Goal: Task Accomplishment & Management: Manage account settings

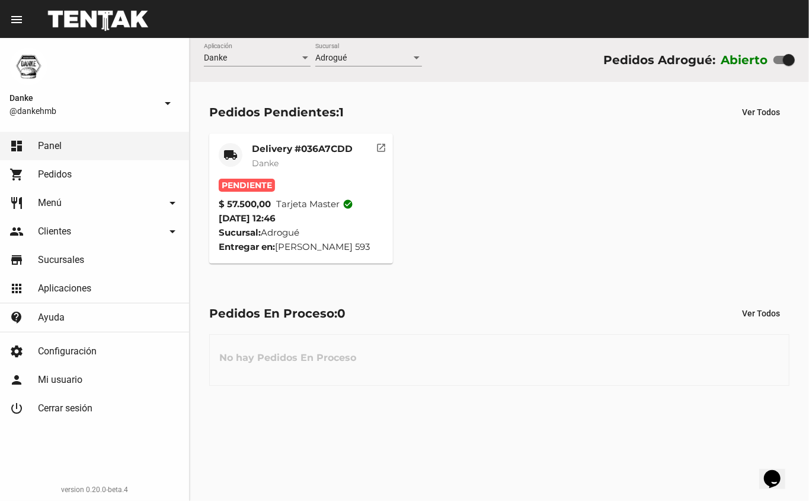
click at [268, 144] on mat-card-title "Delivery #036A7CDD" at bounding box center [302, 149] width 101 height 12
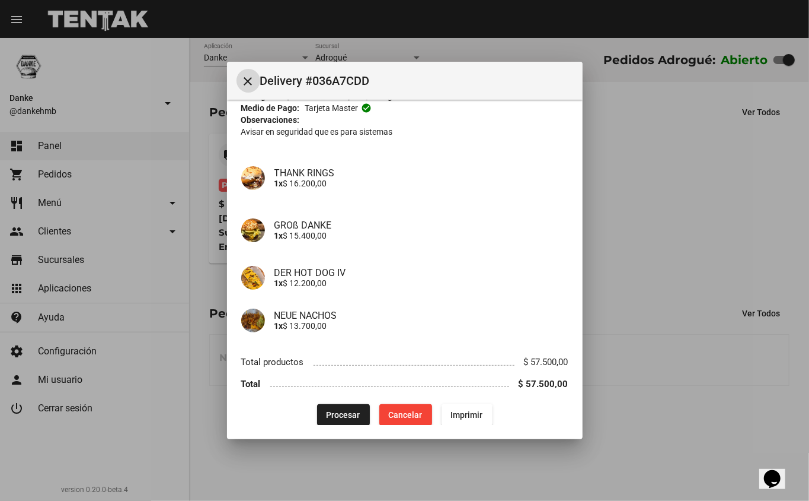
scroll to position [81, 0]
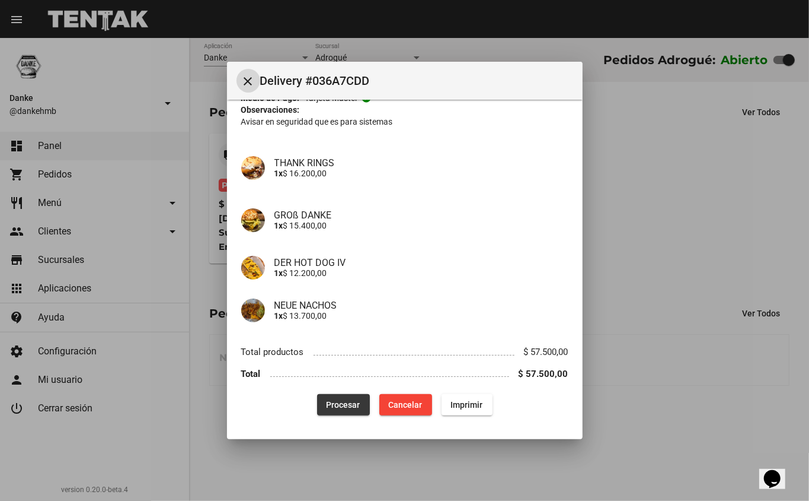
click at [339, 400] on span "Procesar" at bounding box center [344, 404] width 34 height 9
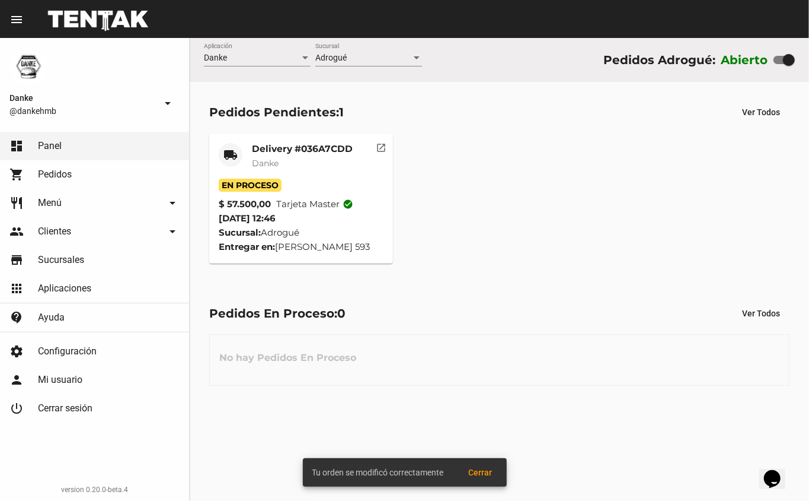
click at [266, 150] on mat-card-title "Delivery #036A7CDD" at bounding box center [302, 149] width 101 height 12
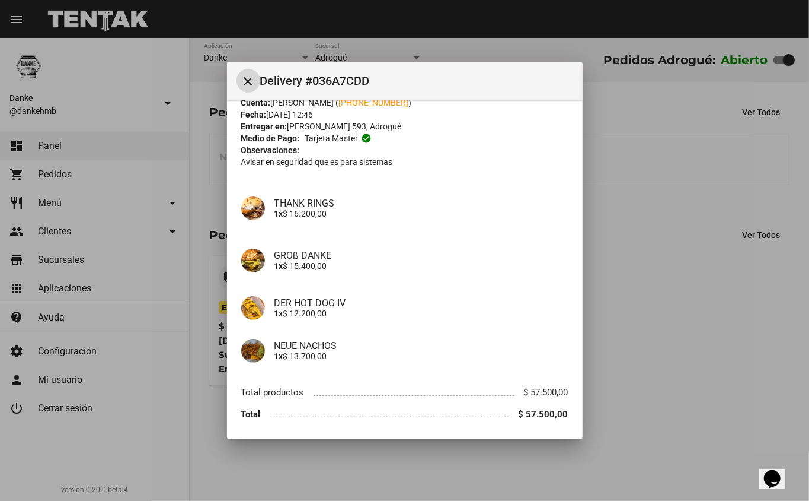
scroll to position [81, 0]
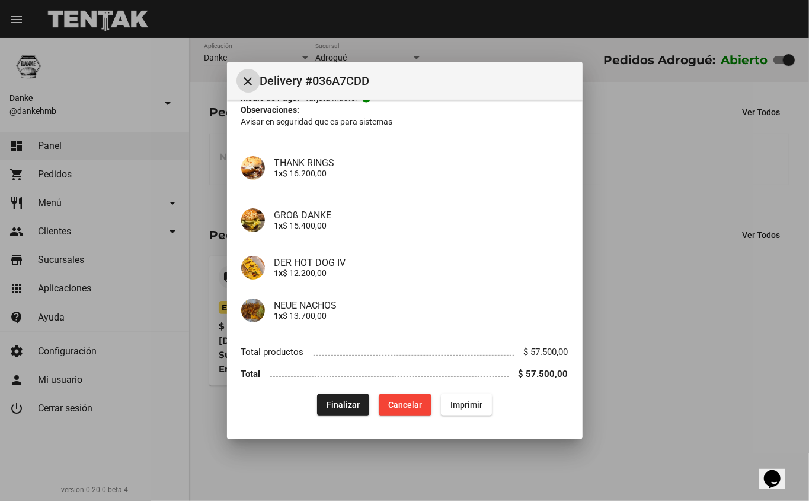
click at [623, 431] on div at bounding box center [404, 250] width 809 height 501
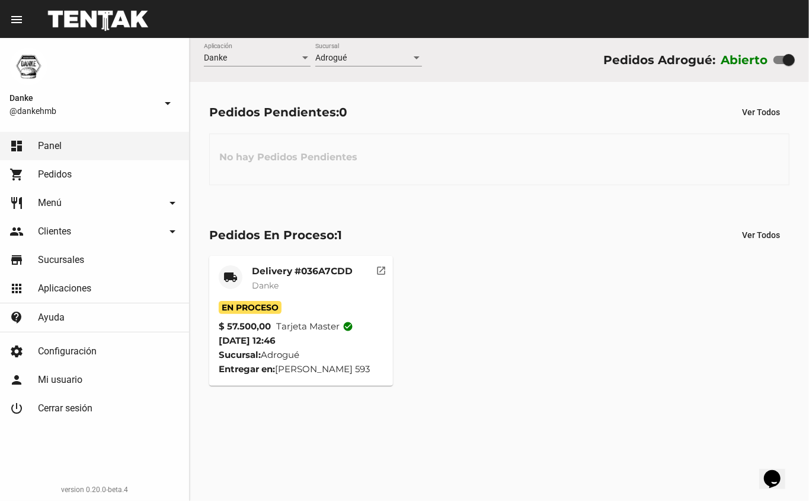
click at [307, 269] on mat-card-title "Delivery #036A7CDD" at bounding box center [302, 271] width 101 height 12
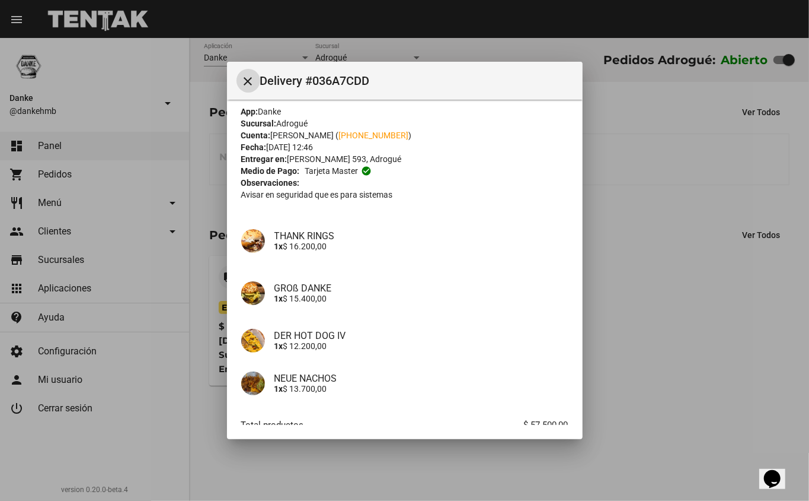
scroll to position [0, 0]
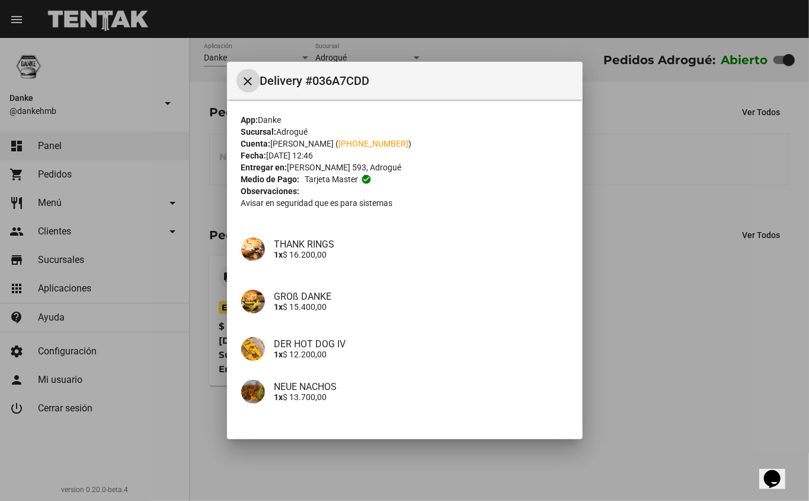
click at [651, 267] on div at bounding box center [404, 250] width 809 height 501
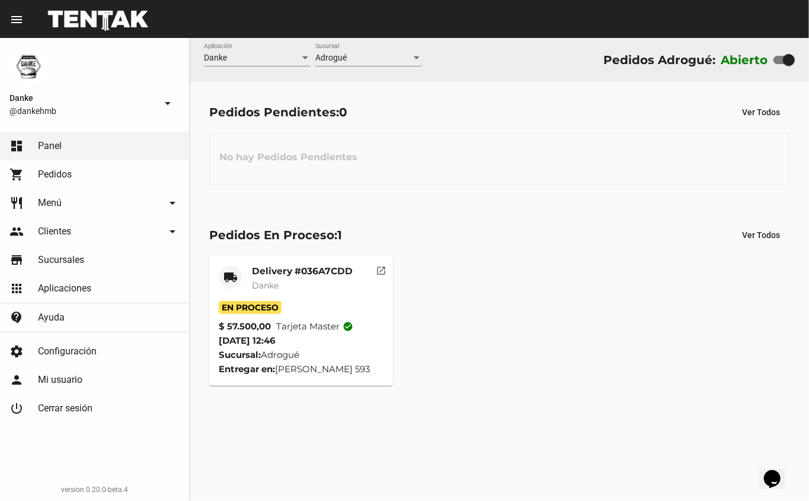
click at [272, 269] on mat-card-title "Delivery #036A7CDD" at bounding box center [302, 271] width 101 height 12
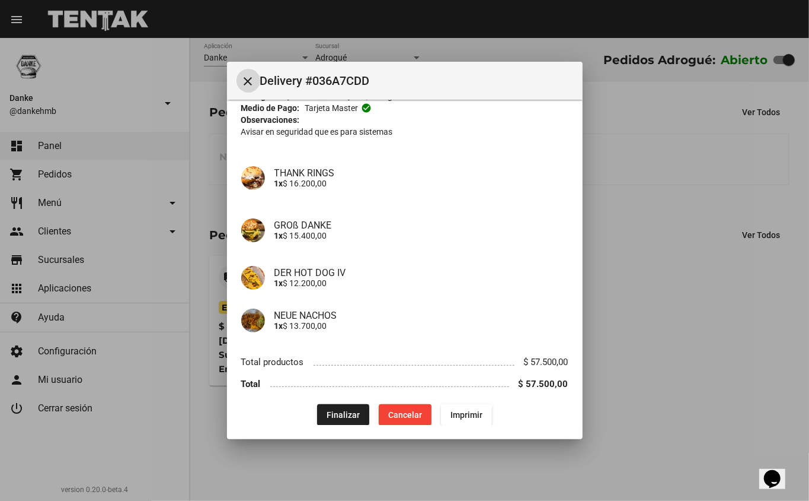
scroll to position [81, 0]
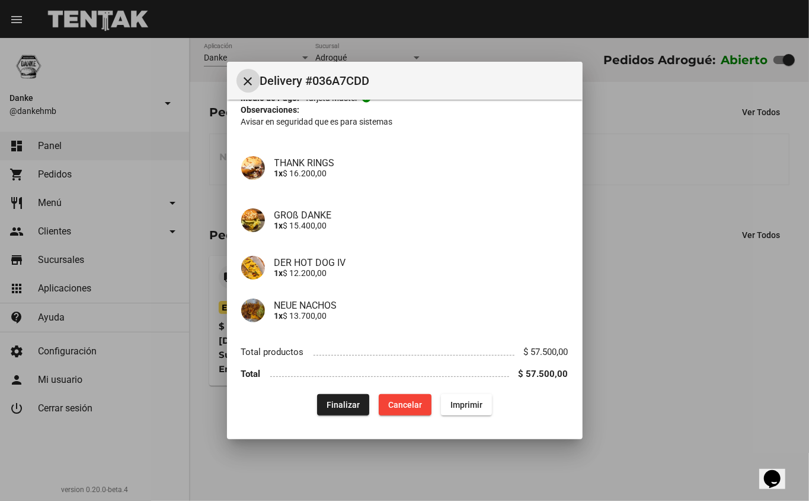
click at [330, 400] on span "Finalizar" at bounding box center [343, 404] width 33 height 9
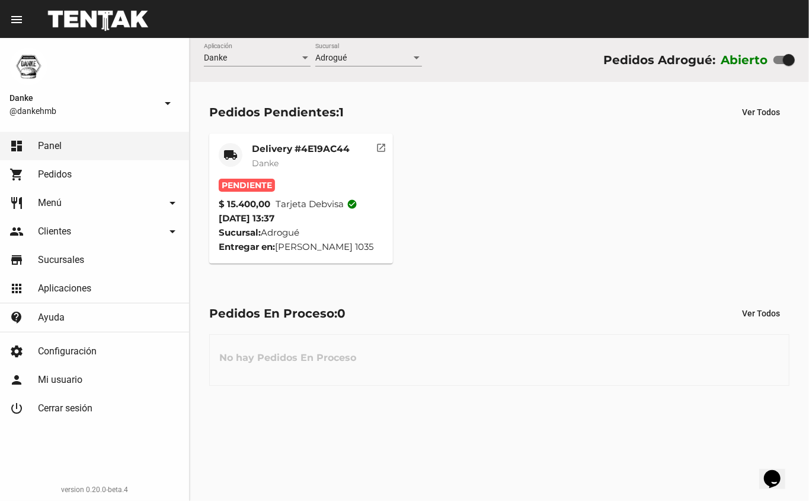
click at [254, 160] on span "Danke" at bounding box center [265, 163] width 27 height 11
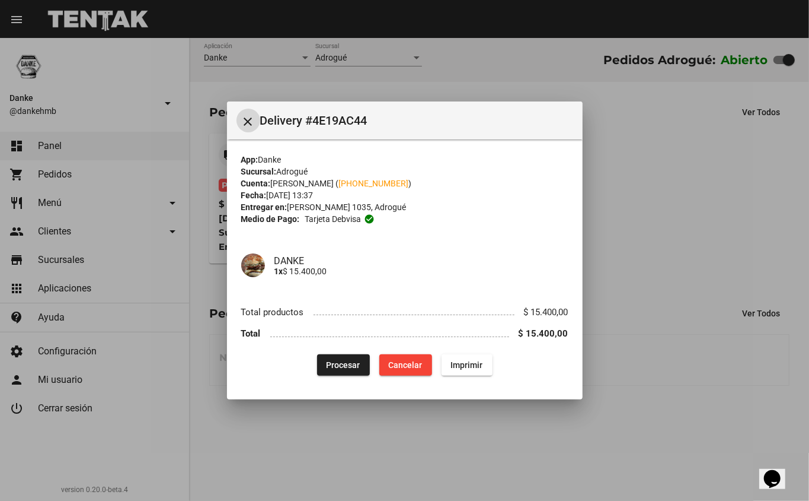
click at [327, 364] on span "Procesar" at bounding box center [344, 364] width 34 height 9
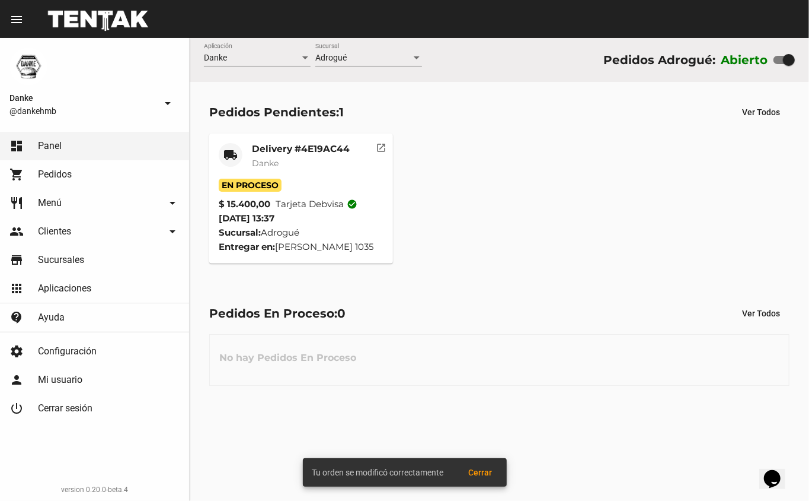
click at [292, 147] on mat-card-title "Delivery #4E19AC44" at bounding box center [301, 149] width 98 height 12
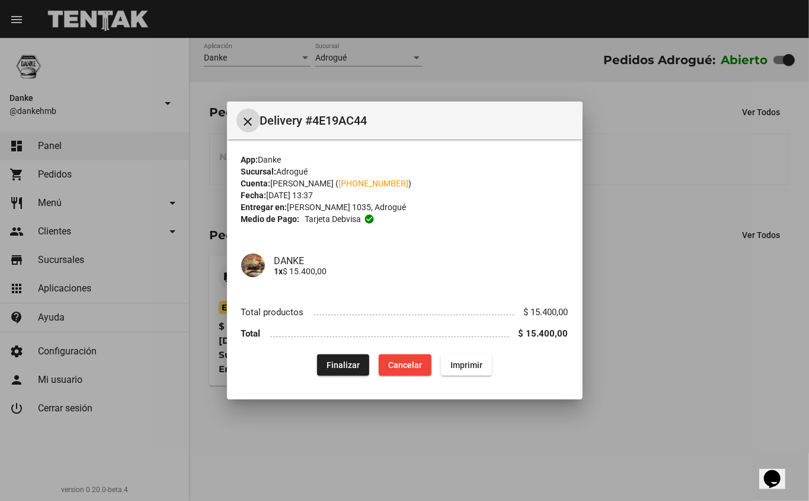
click at [663, 351] on div at bounding box center [404, 250] width 809 height 501
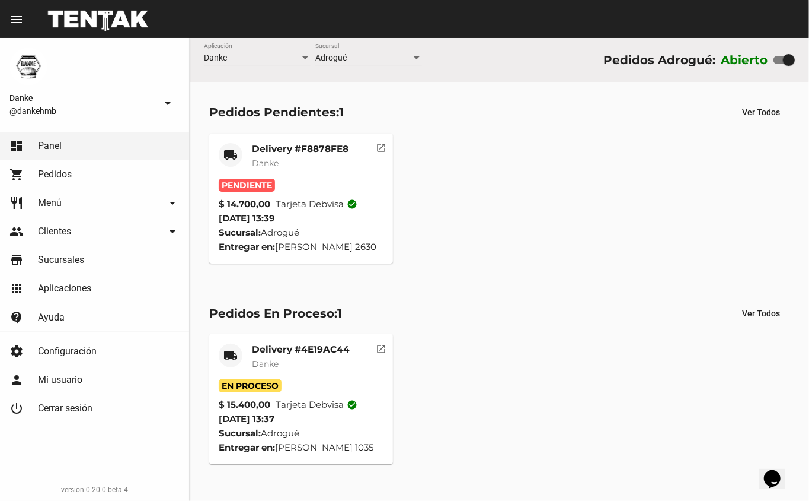
click at [294, 150] on mat-card-title "Delivery #F8878FE8" at bounding box center [300, 149] width 97 height 12
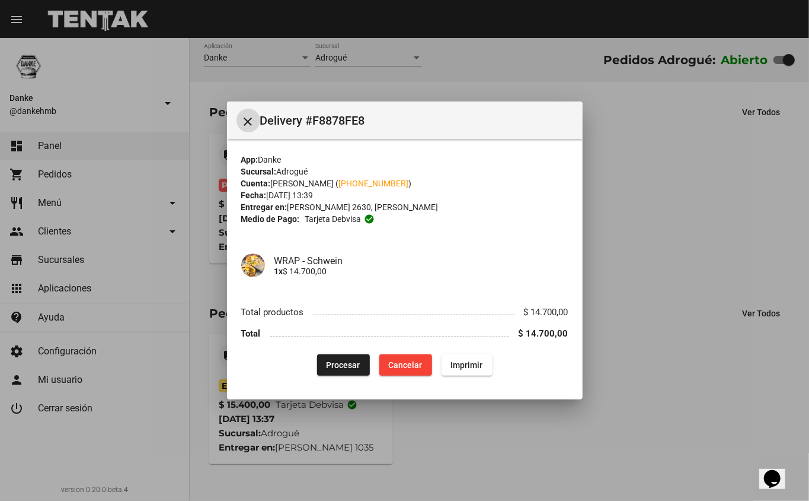
click at [337, 362] on span "Procesar" at bounding box center [344, 364] width 34 height 9
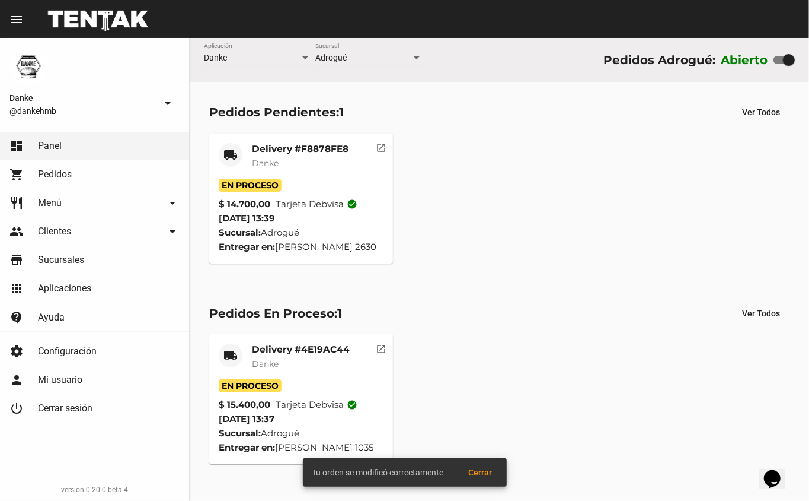
click at [283, 361] on mat-card-subtitle "Danke" at bounding box center [301, 364] width 98 height 12
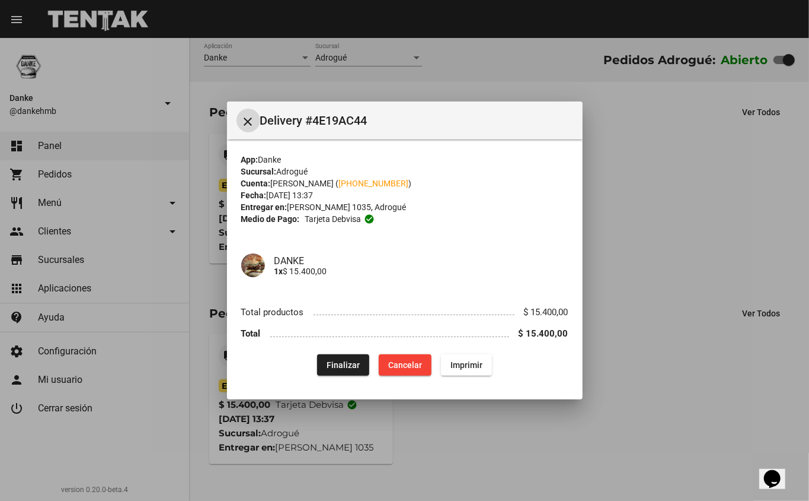
click at [630, 397] on div at bounding box center [404, 250] width 809 height 501
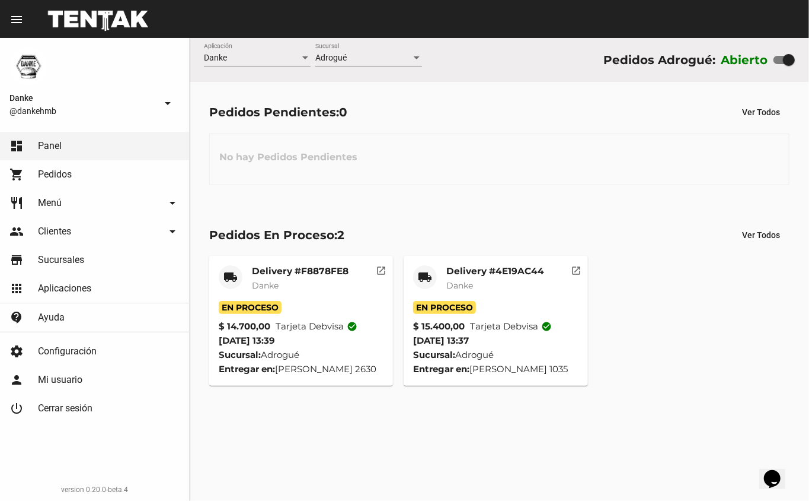
click at [460, 275] on mat-card-title "Delivery #4E19AC44" at bounding box center [496, 271] width 98 height 12
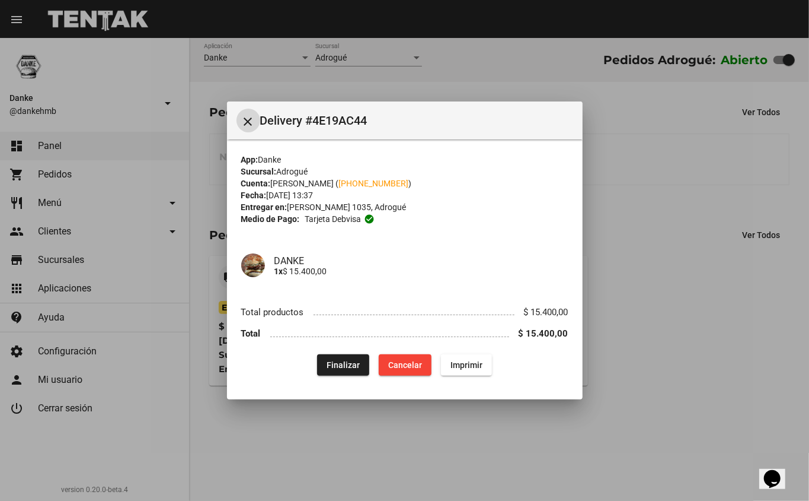
click at [328, 361] on span "Finalizar" at bounding box center [343, 364] width 33 height 9
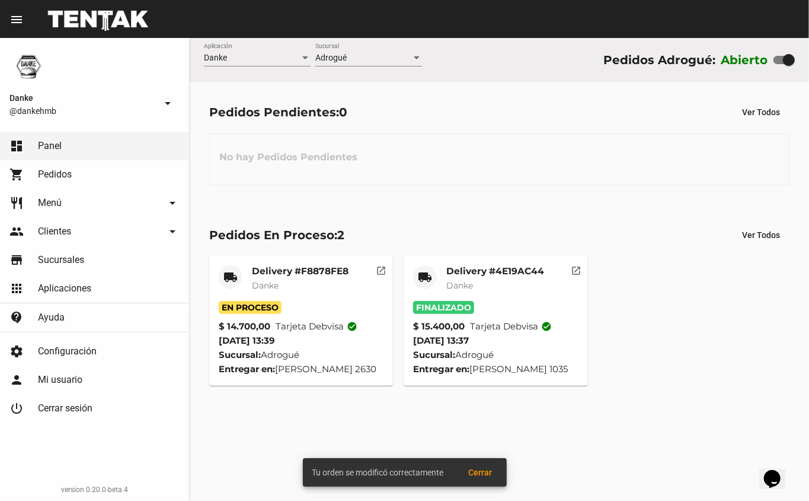
click at [266, 266] on mat-card-title "Delivery #F8878FE8" at bounding box center [300, 271] width 97 height 12
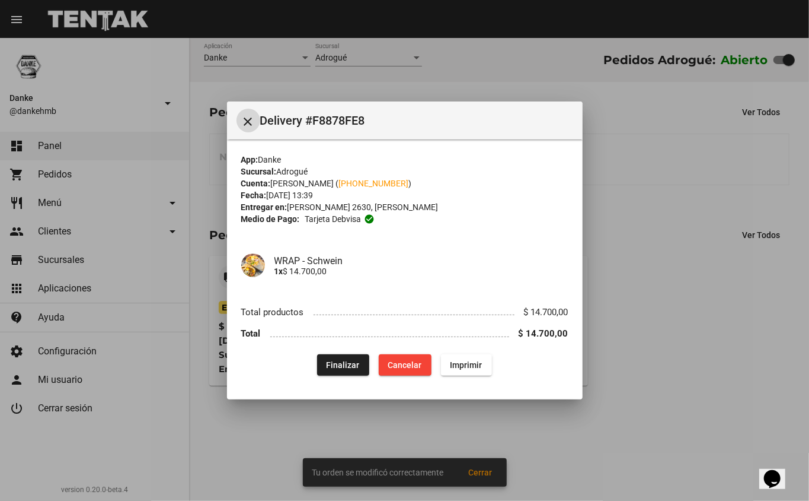
click at [328, 363] on span "Finalizar" at bounding box center [343, 364] width 33 height 9
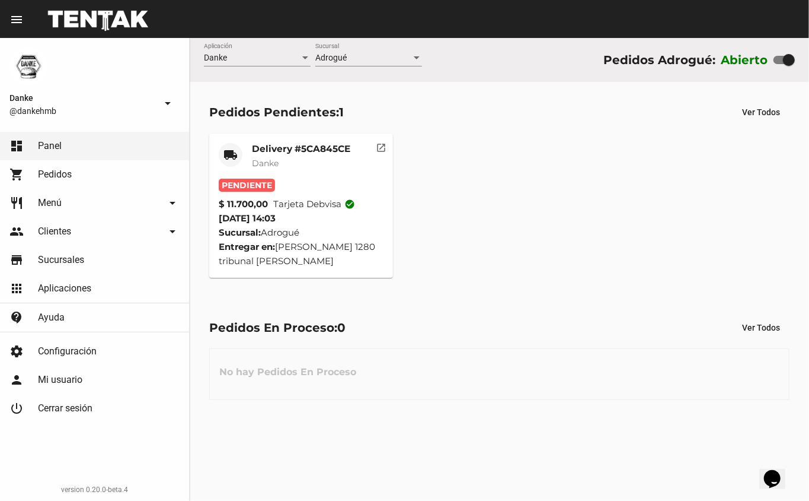
click at [270, 148] on mat-card-title "Delivery #5CA845CE" at bounding box center [301, 149] width 98 height 12
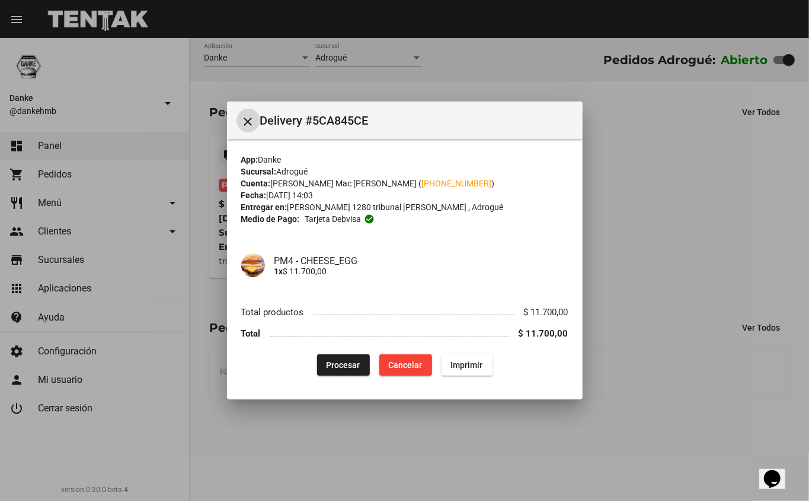
click at [329, 365] on span "Procesar" at bounding box center [344, 364] width 34 height 9
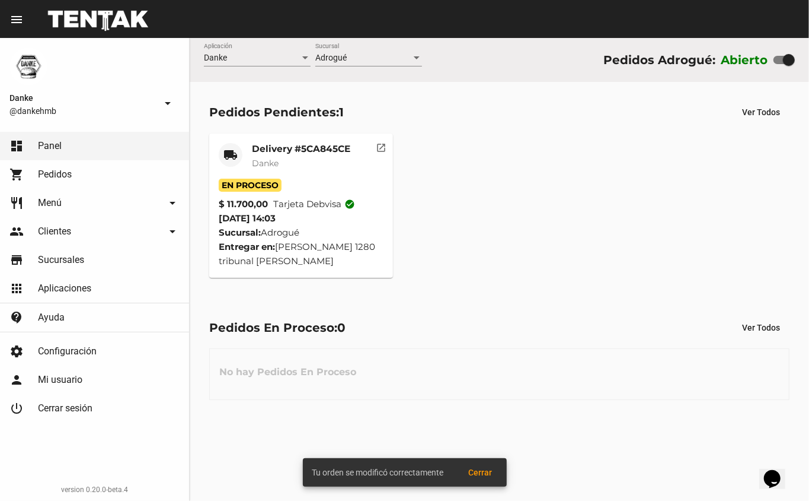
click at [257, 148] on mat-card-title "Delivery #5CA845CE" at bounding box center [301, 149] width 98 height 12
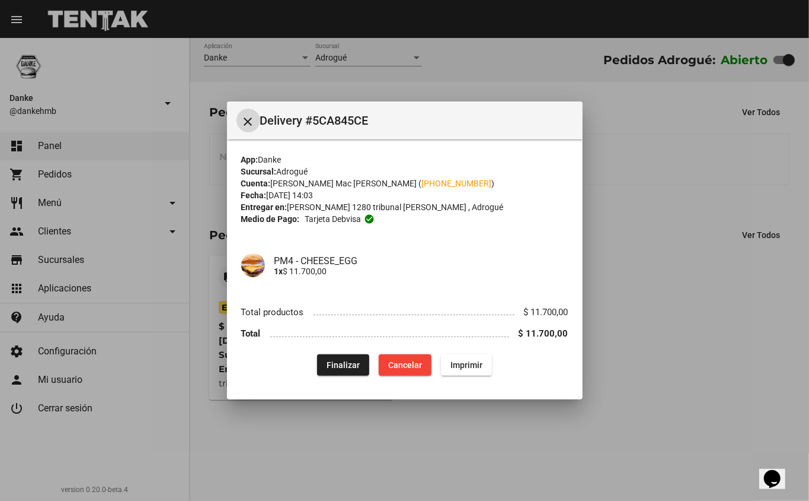
click at [646, 324] on div at bounding box center [404, 250] width 809 height 501
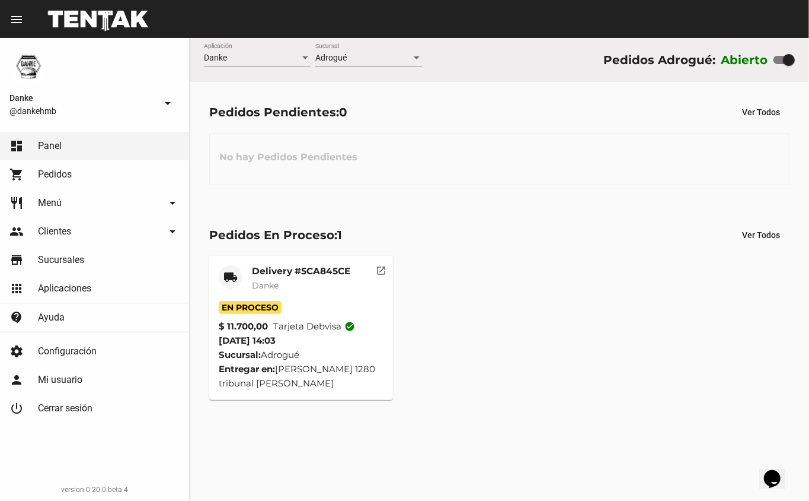
click at [264, 272] on mat-card-title "Delivery #5CA845CE" at bounding box center [301, 271] width 98 height 12
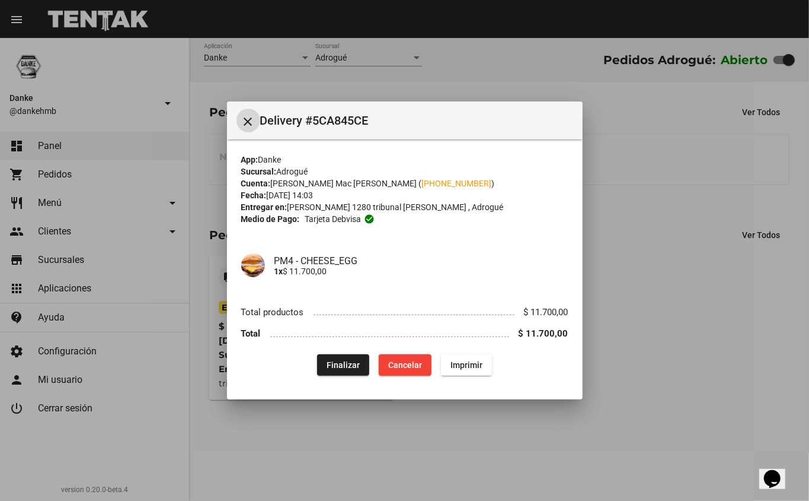
click at [337, 360] on span "Finalizar" at bounding box center [343, 364] width 33 height 9
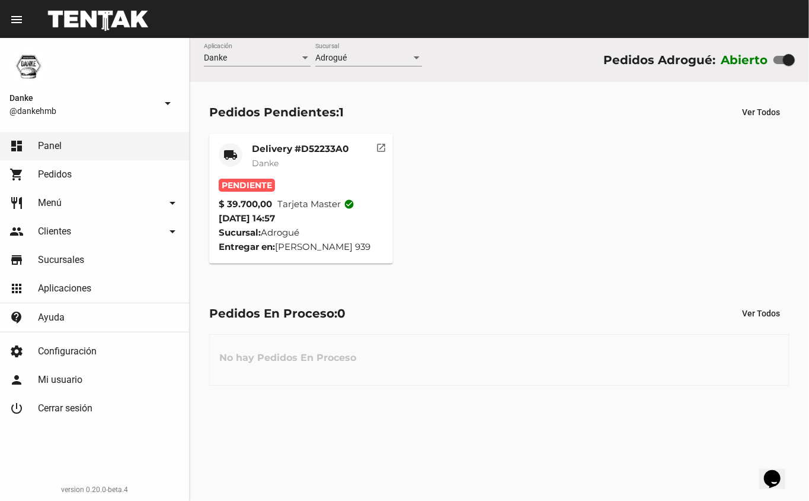
click at [274, 148] on mat-card-title "Delivery #D52233A0" at bounding box center [300, 149] width 97 height 12
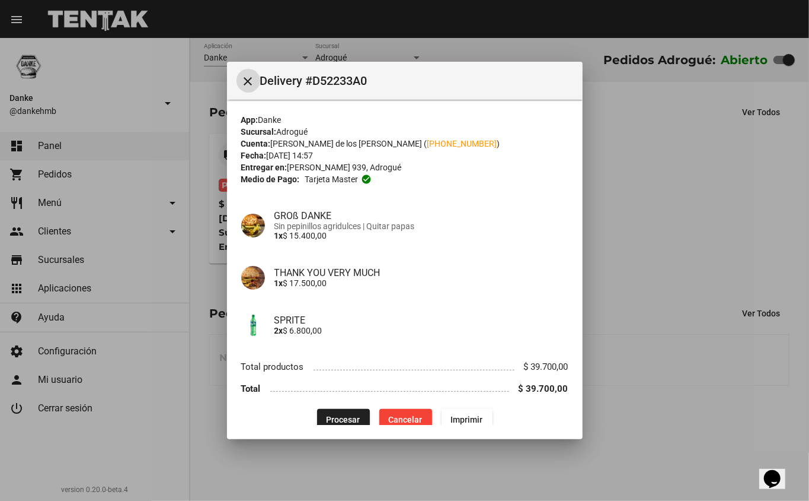
scroll to position [15, 0]
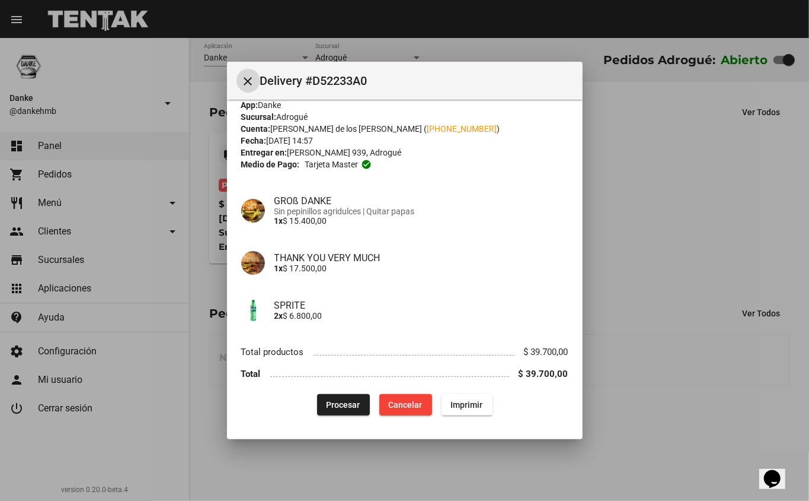
click at [331, 400] on span "Procesar" at bounding box center [344, 404] width 34 height 9
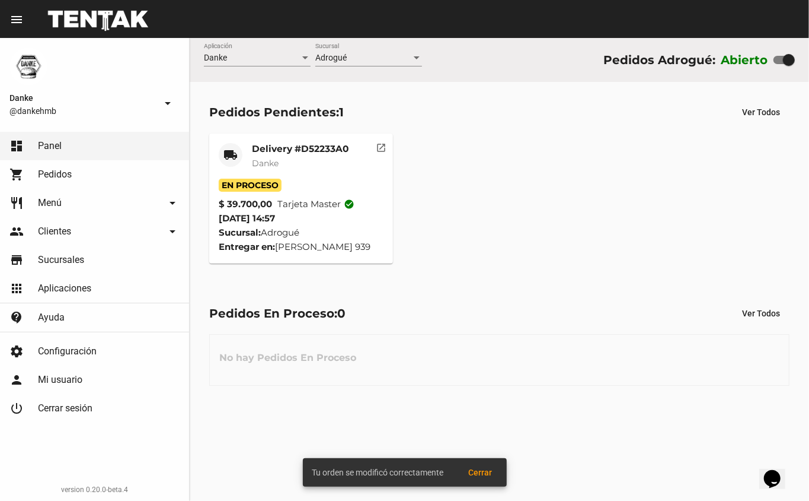
click at [276, 148] on mat-card-title "Delivery #D52233A0" at bounding box center [300, 149] width 97 height 12
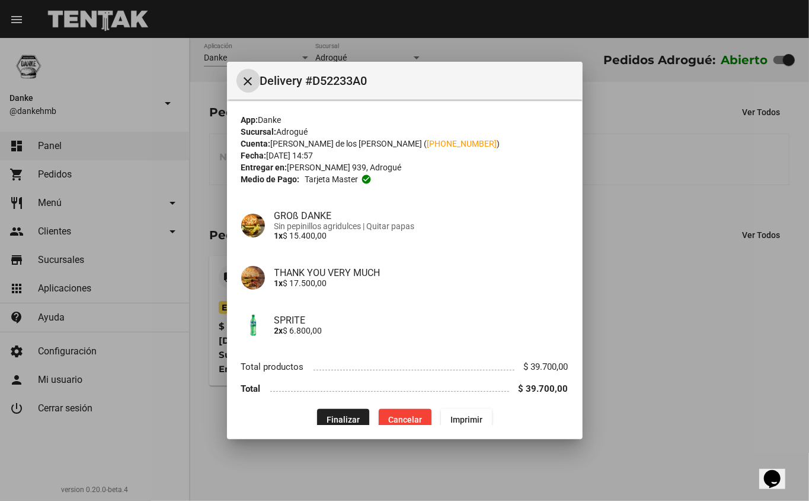
click at [674, 416] on div at bounding box center [404, 250] width 809 height 501
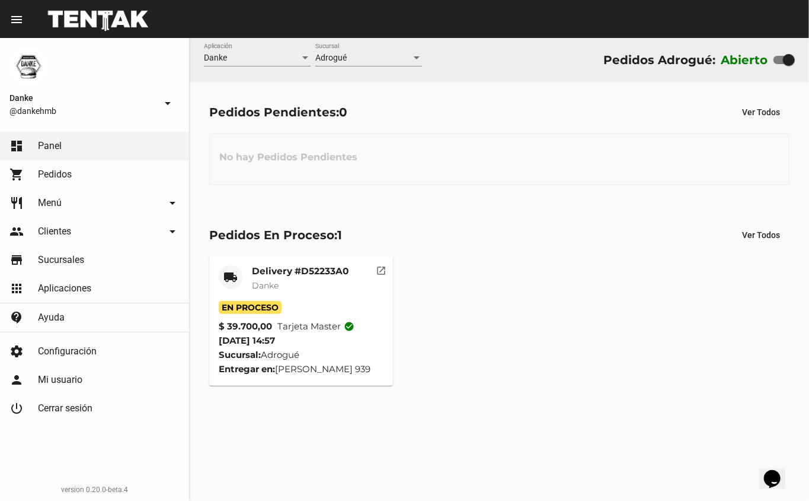
click at [274, 269] on mat-card-title "Delivery #D52233A0" at bounding box center [300, 271] width 97 height 12
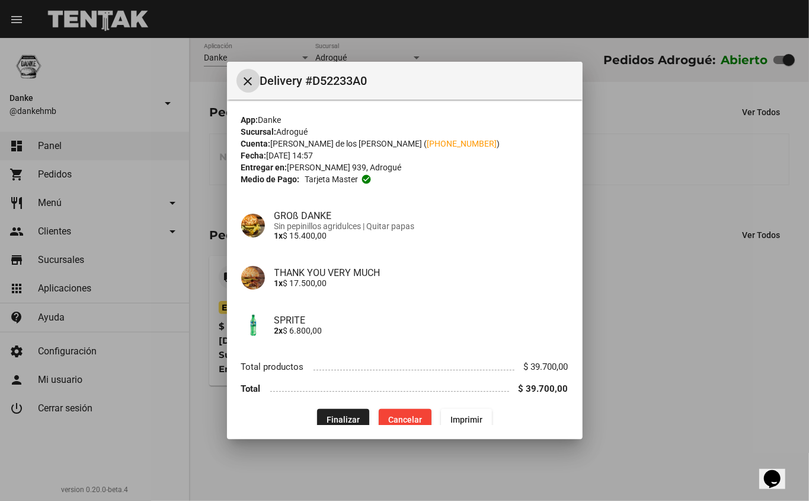
click at [330, 415] on span "Finalizar" at bounding box center [343, 419] width 33 height 9
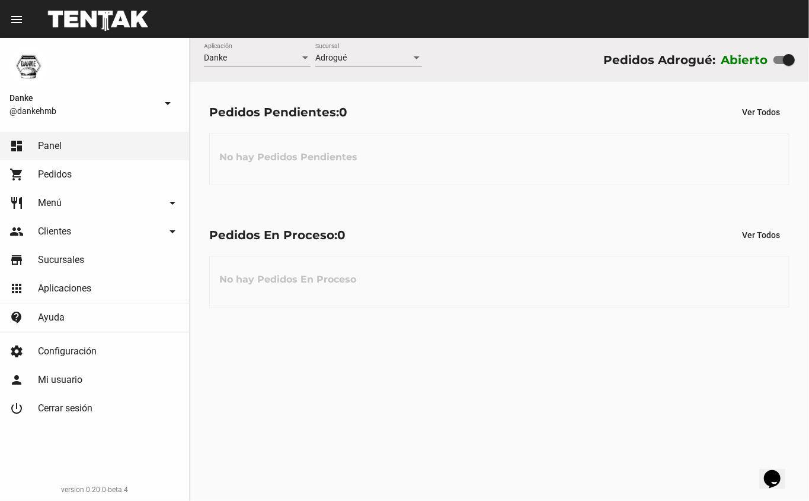
click at [53, 212] on link "restaurant Menú arrow_drop_down" at bounding box center [94, 203] width 189 height 28
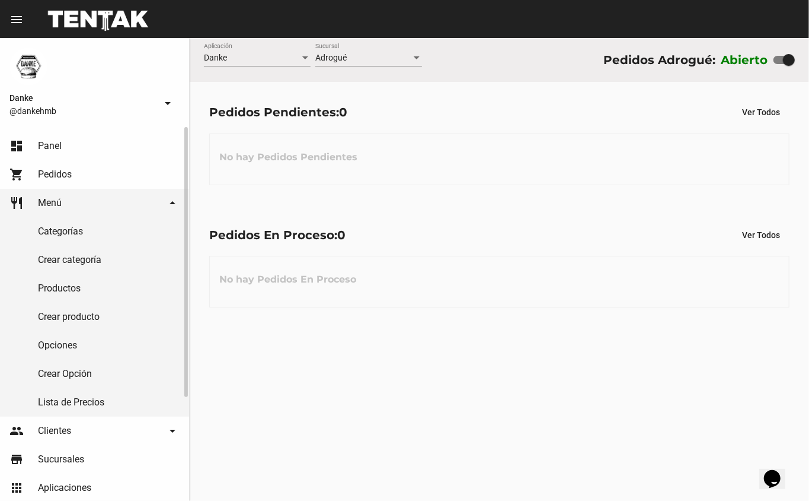
click at [62, 290] on link "Productos" at bounding box center [94, 288] width 189 height 28
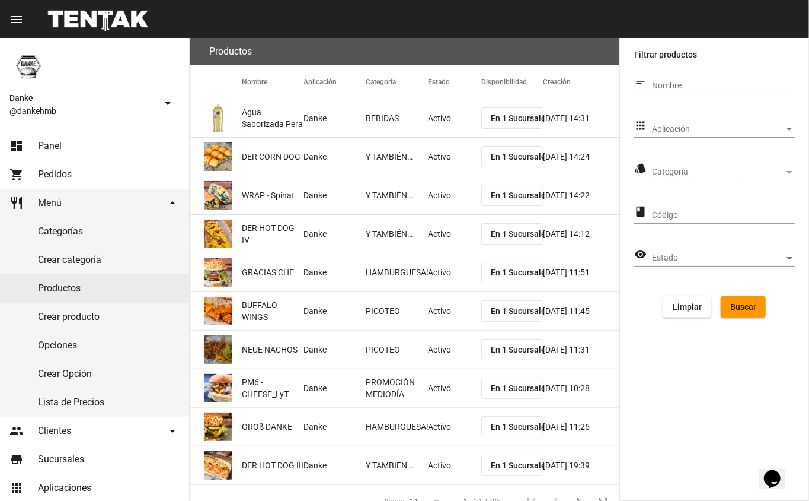
click at [670, 128] on span "Aplicación" at bounding box center [718, 129] width 132 height 9
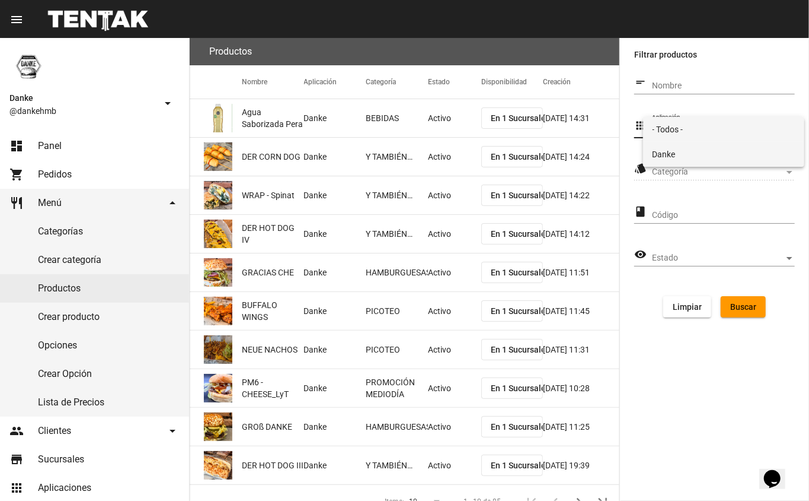
click at [660, 159] on span "Danke" at bounding box center [724, 154] width 143 height 25
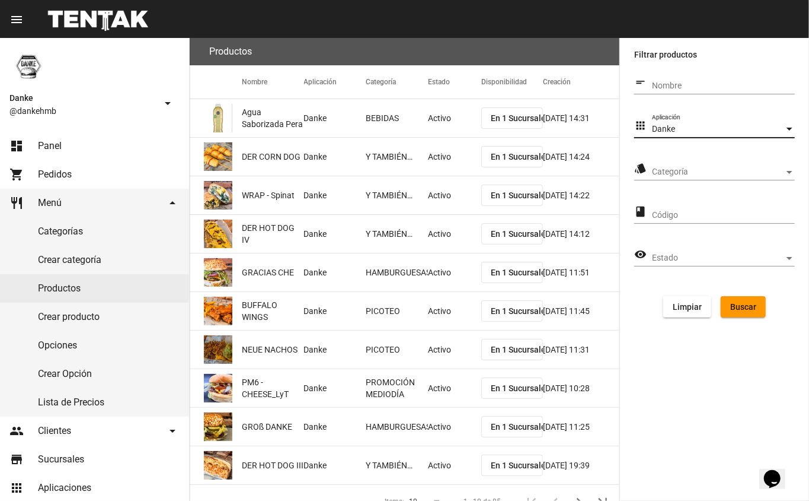
click at [665, 171] on span "Categoría" at bounding box center [718, 171] width 132 height 9
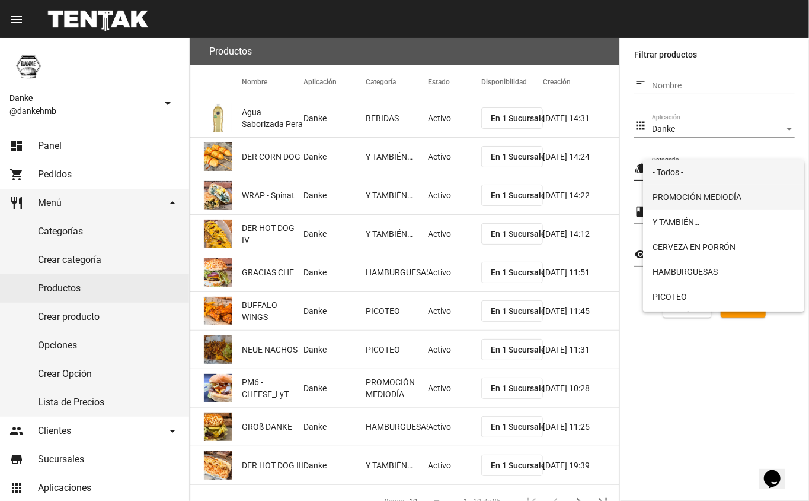
click at [664, 197] on span "PROMOCIÓN MEDIODÍA" at bounding box center [724, 196] width 143 height 25
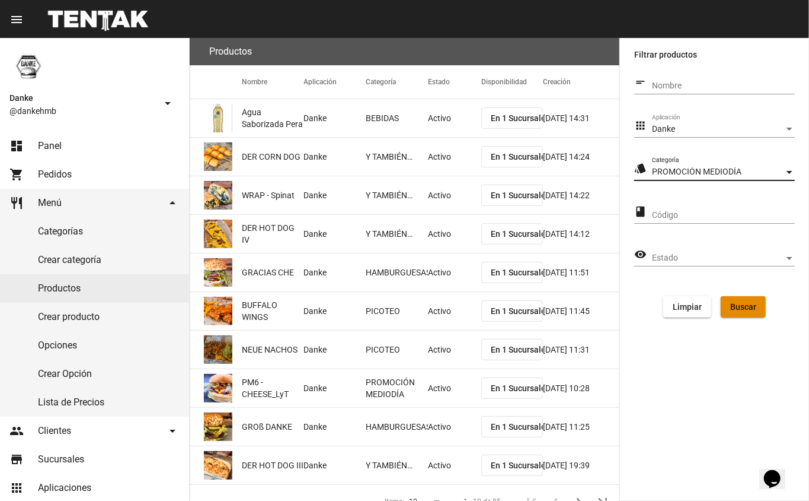
click at [737, 306] on span "Buscar" at bounding box center [744, 306] width 26 height 9
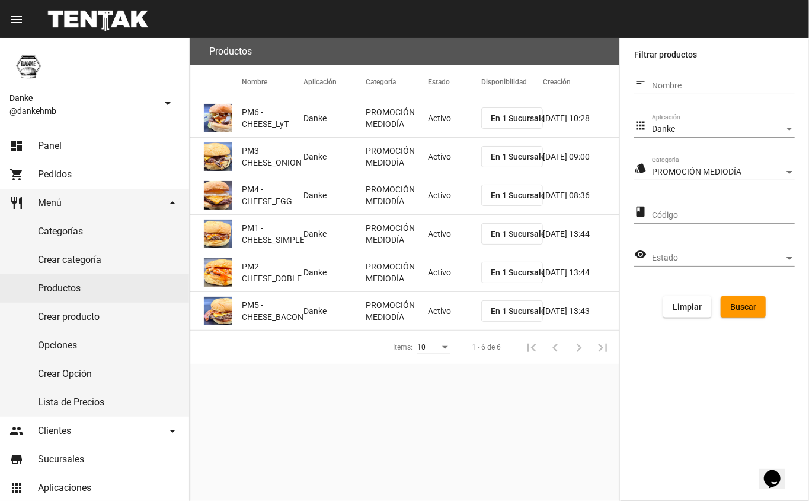
click at [436, 126] on mat-cell "Activo" at bounding box center [454, 118] width 53 height 38
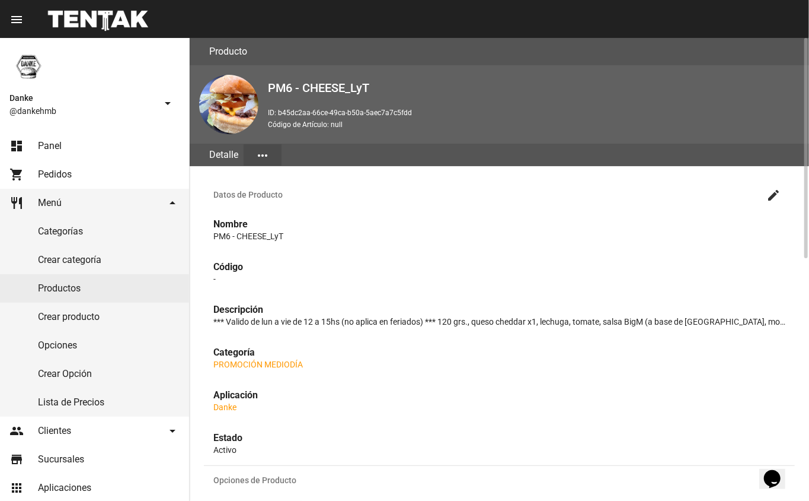
click at [774, 193] on mat-icon "create" at bounding box center [774, 195] width 14 height 14
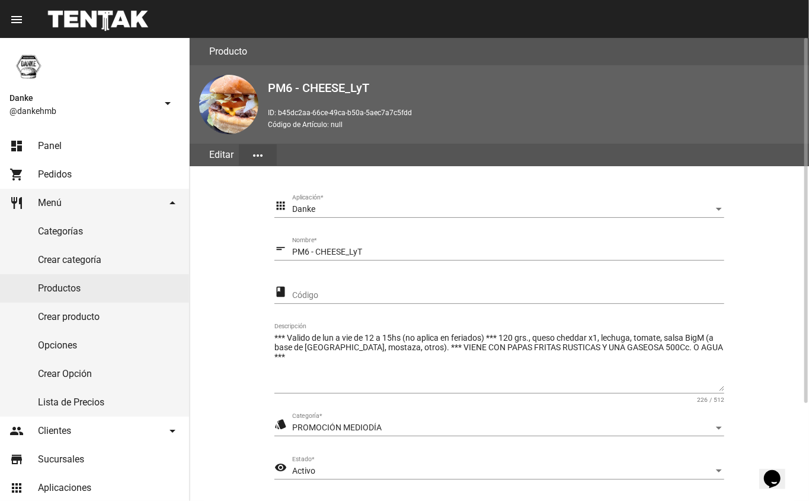
click at [788, 426] on section "apps Danke Aplicación * short_text PM6 - CHEESE_LyT Nombre * class Código *** V…" at bounding box center [499, 367] width 591 height 374
click at [308, 470] on span "Activo" at bounding box center [303, 470] width 23 height 9
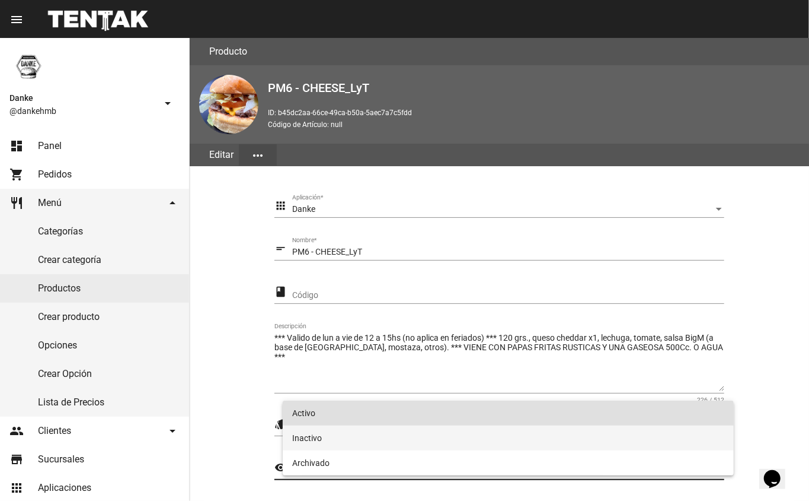
click at [295, 444] on span "Inactivo" at bounding box center [508, 437] width 433 height 25
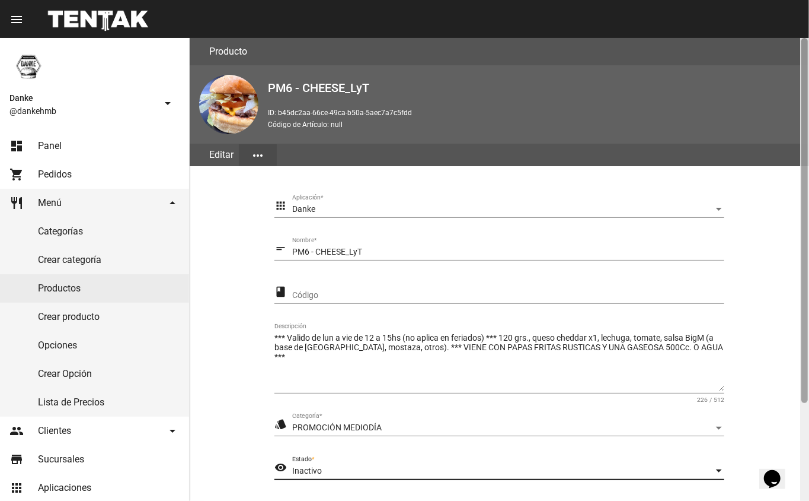
click at [809, 435] on div at bounding box center [805, 269] width 9 height 463
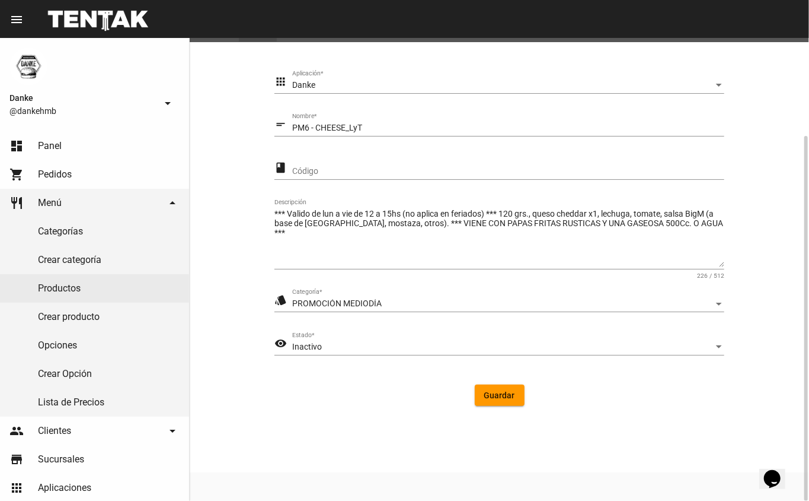
click at [484, 394] on button "Guardar" at bounding box center [500, 394] width 50 height 21
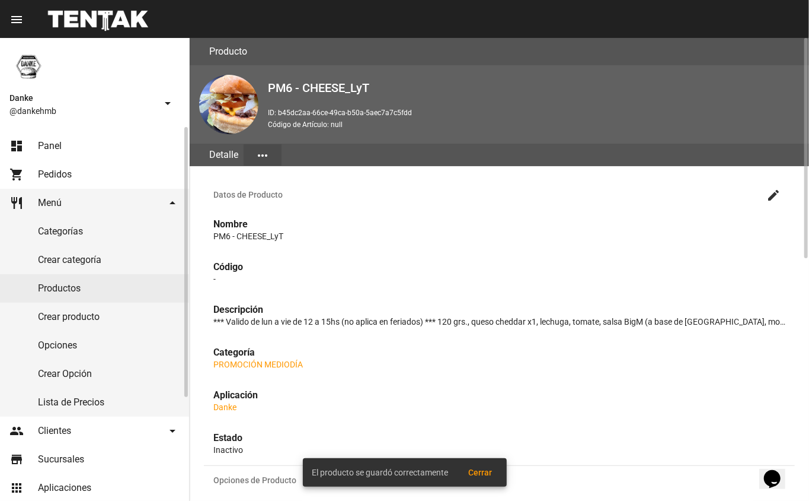
click at [72, 286] on link "Productos" at bounding box center [94, 288] width 189 height 28
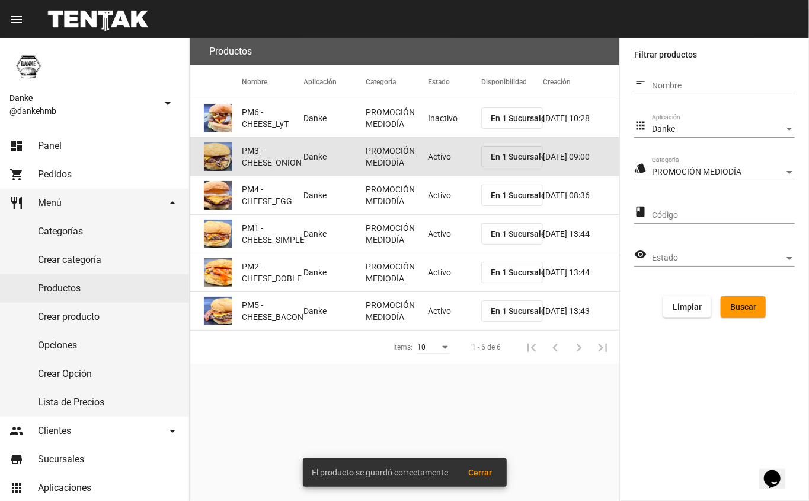
click at [438, 160] on mat-cell "Activo" at bounding box center [454, 157] width 53 height 38
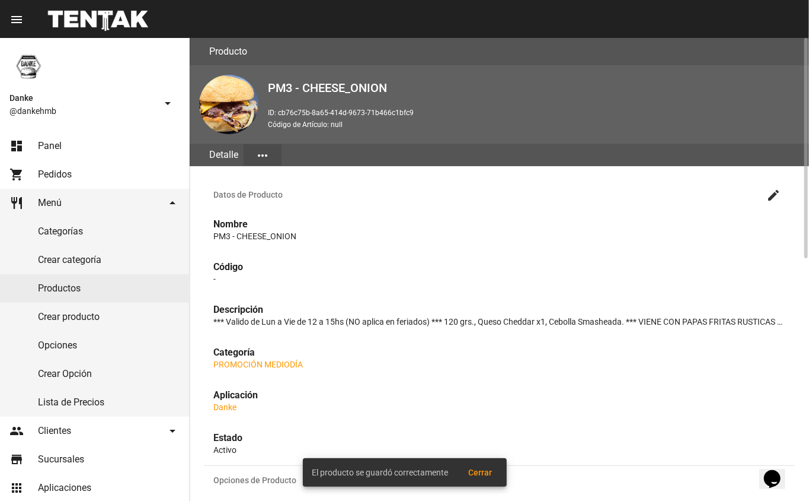
click at [774, 193] on mat-icon "create" at bounding box center [774, 195] width 14 height 14
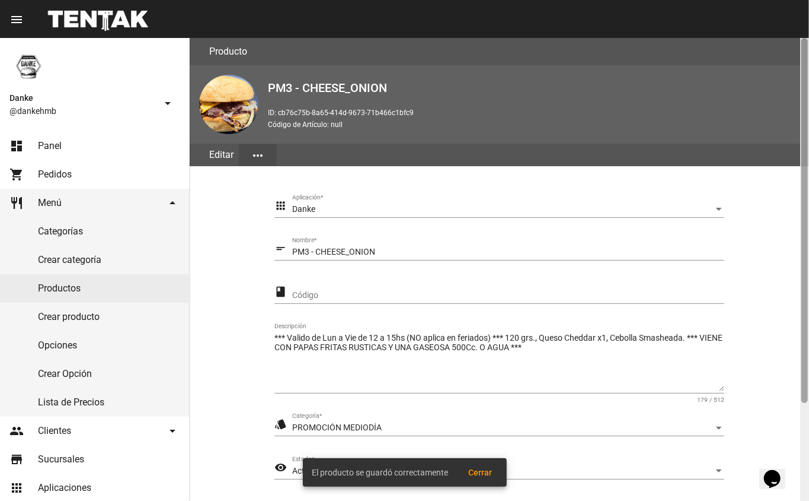
click at [805, 436] on div at bounding box center [805, 269] width 9 height 463
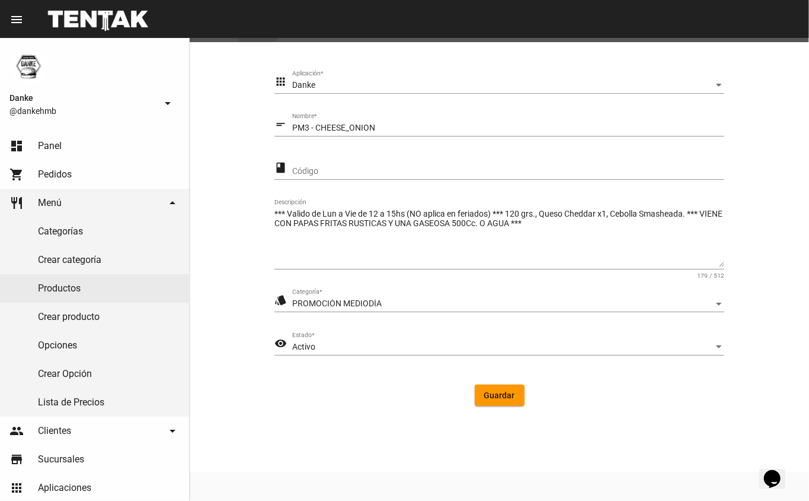
click at [300, 347] on span "Activo" at bounding box center [303, 346] width 23 height 9
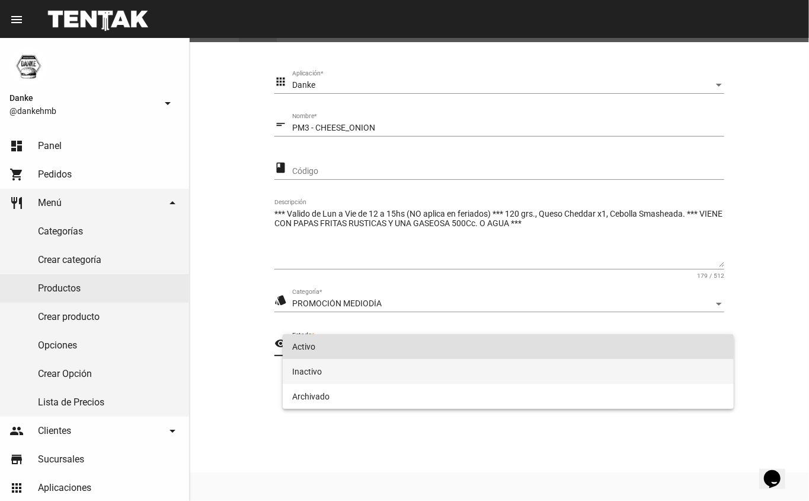
click at [309, 375] on span "Inactivo" at bounding box center [508, 371] width 433 height 25
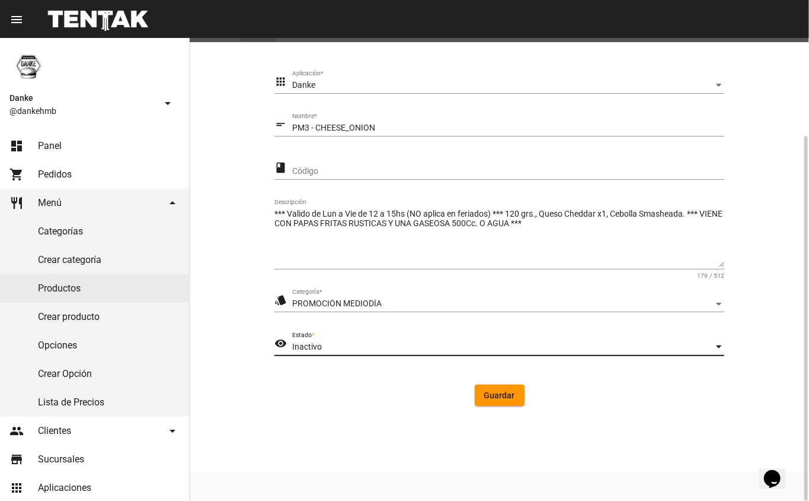
click at [503, 401] on button "Guardar" at bounding box center [500, 394] width 50 height 21
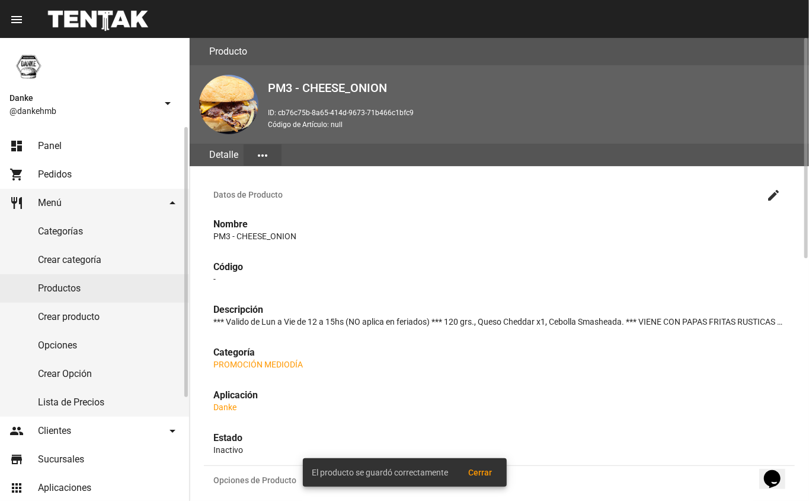
click at [77, 288] on link "Productos" at bounding box center [94, 288] width 189 height 28
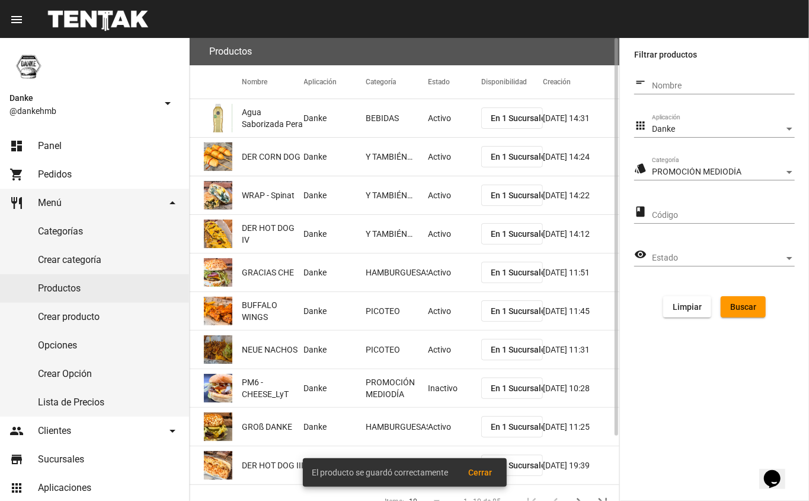
click at [737, 304] on span "Buscar" at bounding box center [744, 306] width 26 height 9
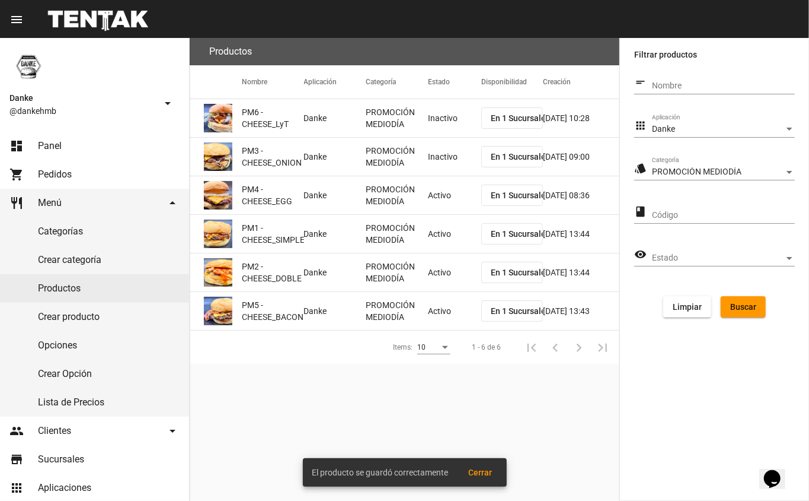
click at [437, 198] on mat-cell "Activo" at bounding box center [454, 195] width 53 height 38
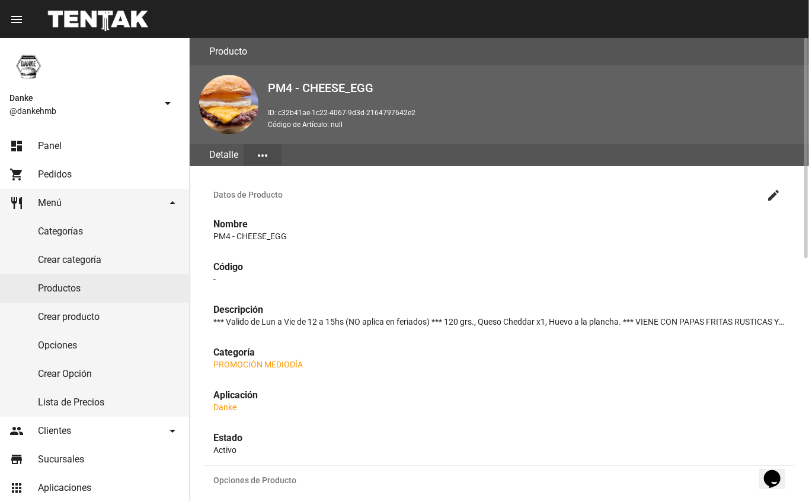
click at [777, 193] on mat-icon "create" at bounding box center [774, 195] width 14 height 14
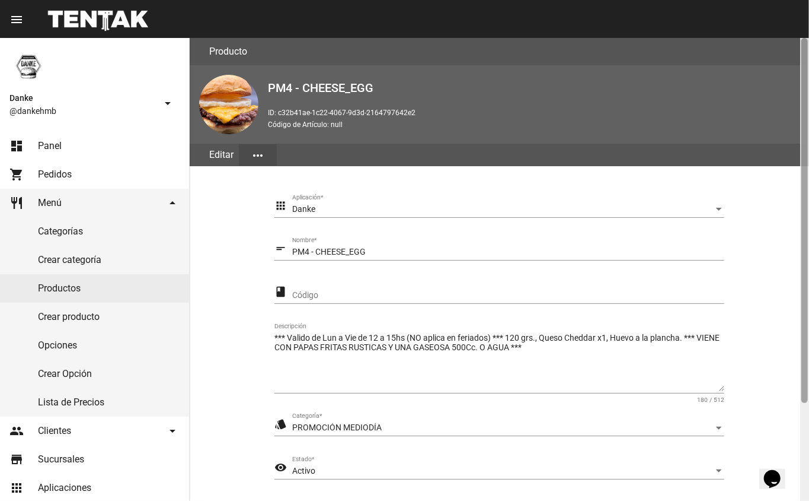
click at [804, 419] on div at bounding box center [805, 269] width 9 height 463
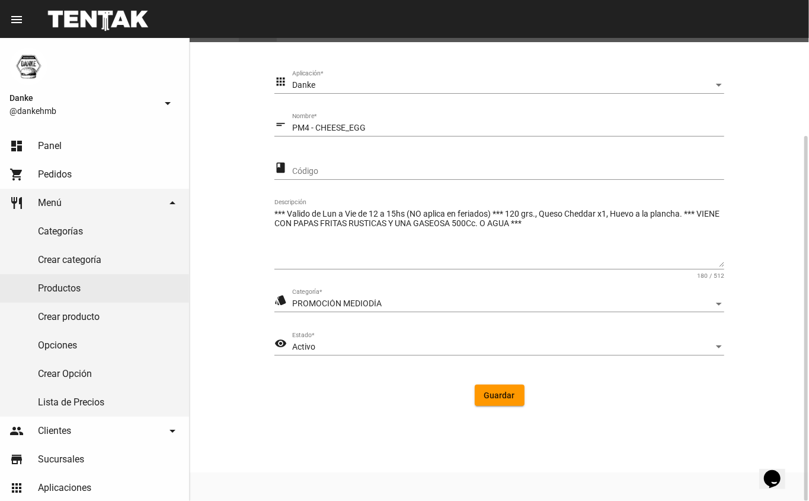
click at [302, 345] on span "Activo" at bounding box center [303, 346] width 23 height 9
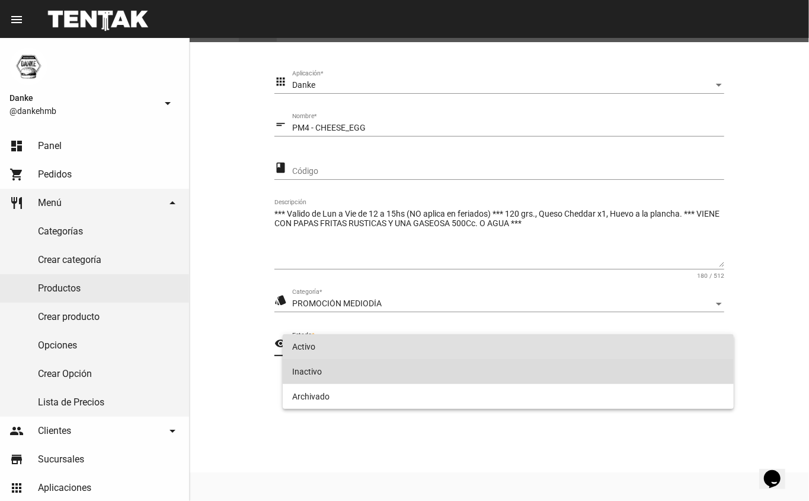
click at [299, 365] on span "Inactivo" at bounding box center [508, 371] width 433 height 25
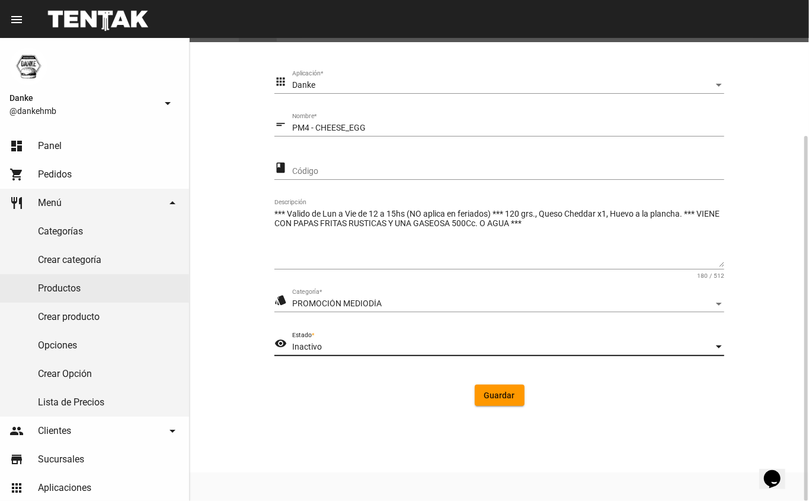
click at [499, 399] on span "Guardar" at bounding box center [499, 394] width 31 height 9
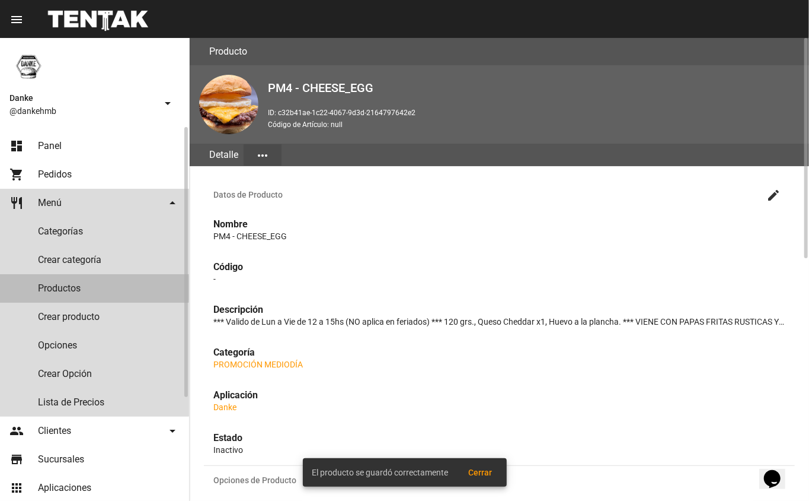
click at [62, 288] on link "Productos" at bounding box center [94, 288] width 189 height 28
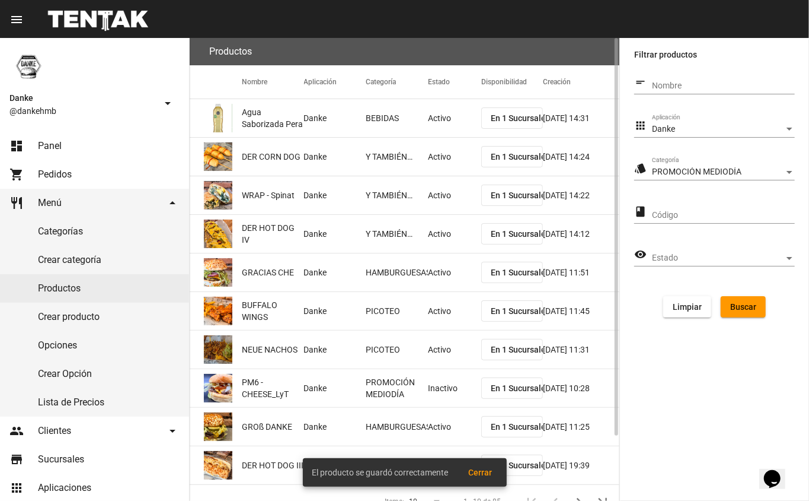
click at [750, 311] on span "Buscar" at bounding box center [744, 306] width 26 height 9
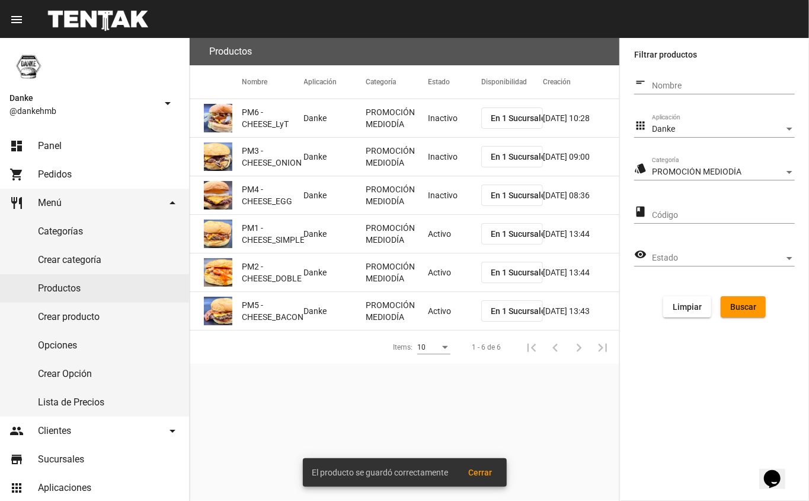
click at [448, 248] on mat-cell "Activo" at bounding box center [454, 234] width 53 height 38
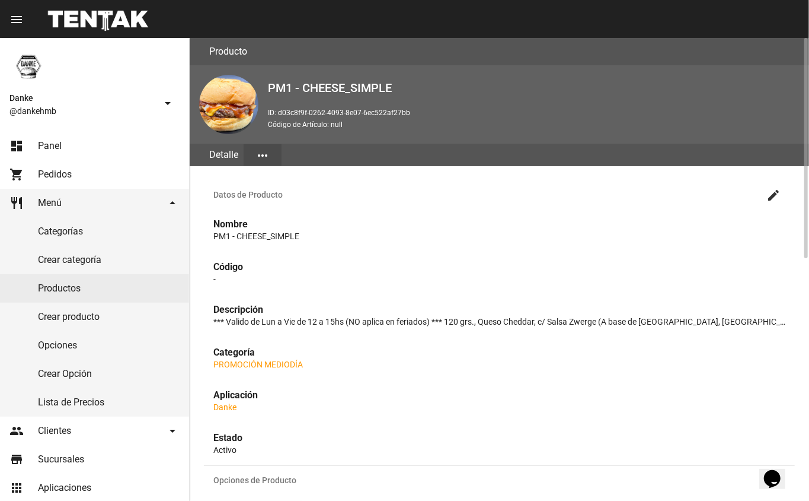
click at [776, 193] on mat-icon "create" at bounding box center [774, 195] width 14 height 14
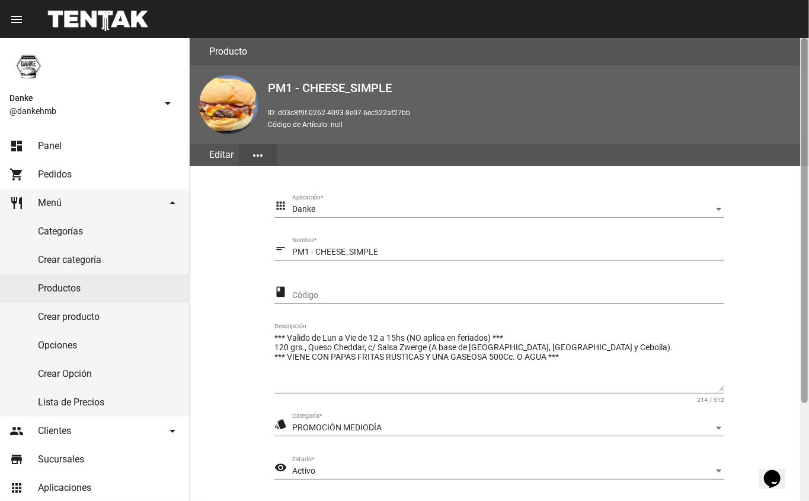
click at [802, 433] on div at bounding box center [805, 269] width 9 height 463
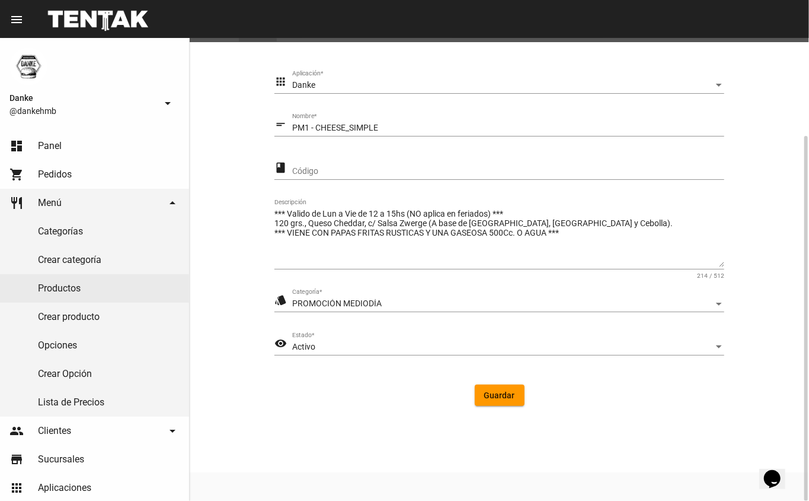
click at [372, 347] on div "Activo" at bounding box center [503, 346] width 422 height 9
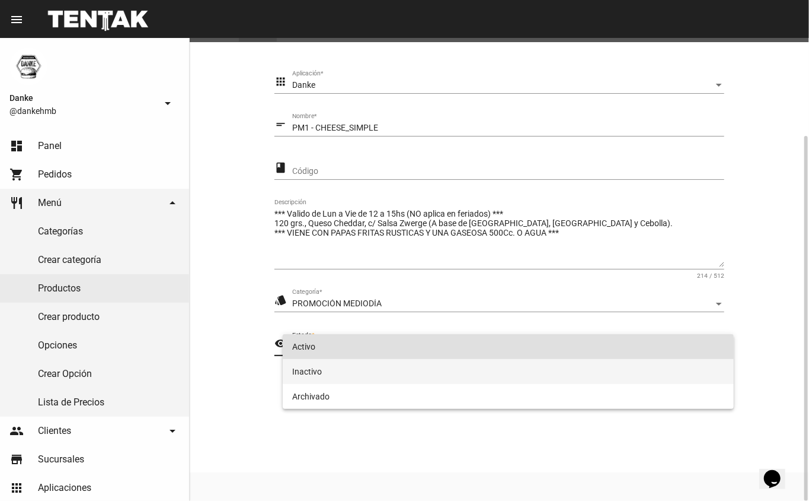
click at [378, 380] on span "Inactivo" at bounding box center [508, 371] width 433 height 25
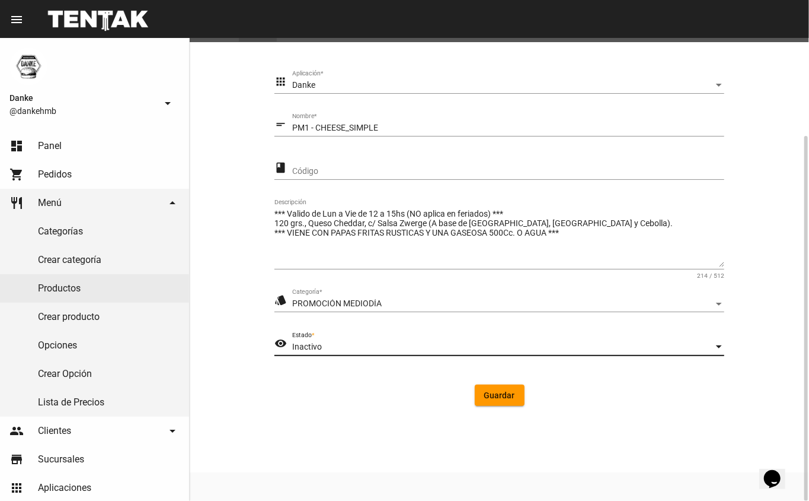
click at [492, 403] on button "Guardar" at bounding box center [500, 394] width 50 height 21
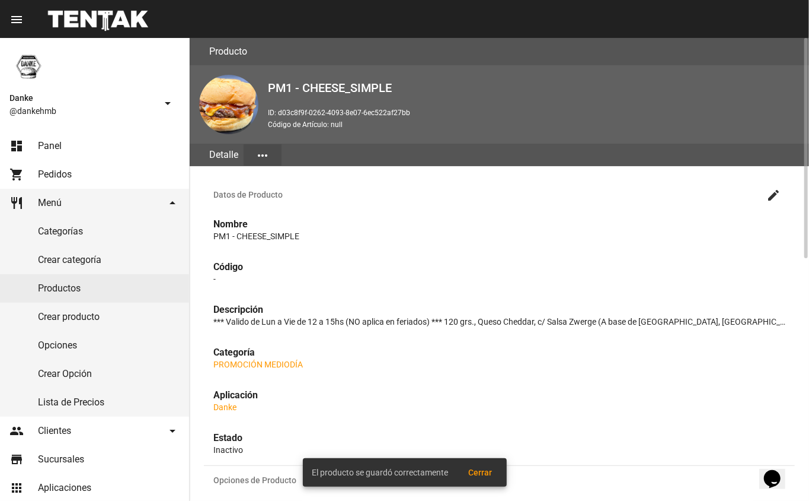
click at [86, 289] on link "Productos" at bounding box center [94, 288] width 189 height 28
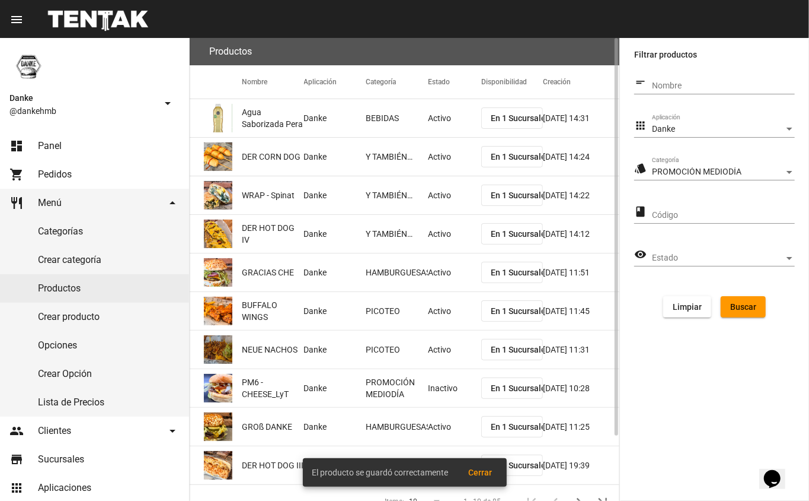
click at [737, 309] on span "Buscar" at bounding box center [744, 306] width 26 height 9
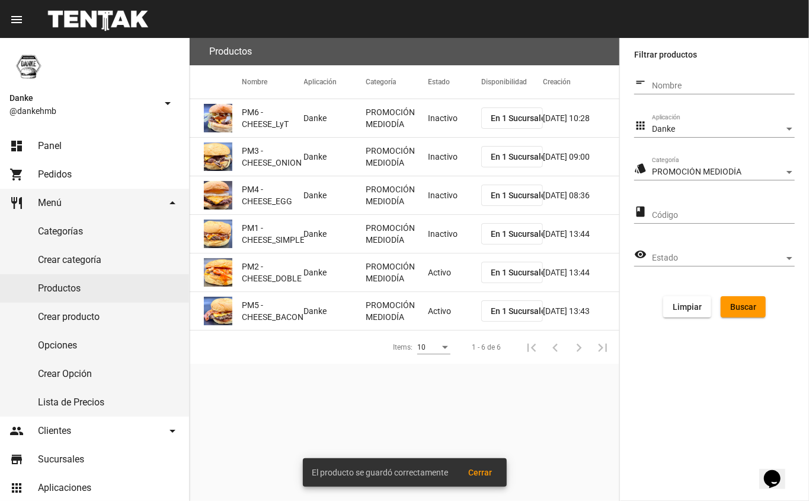
click at [430, 273] on mat-cell "Activo" at bounding box center [454, 272] width 53 height 38
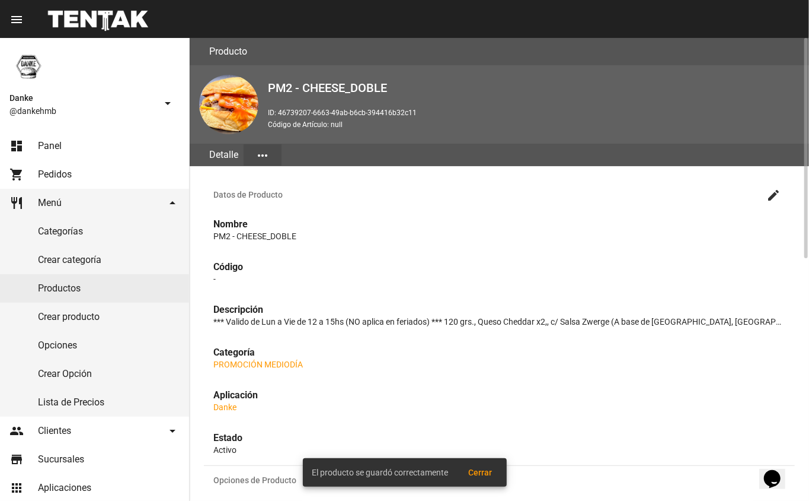
click at [774, 193] on mat-icon "create" at bounding box center [774, 195] width 14 height 14
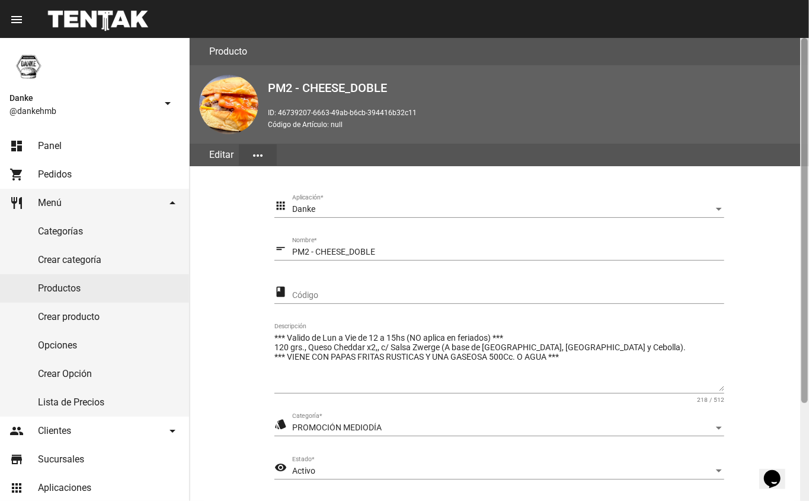
click at [805, 441] on div at bounding box center [805, 269] width 9 height 463
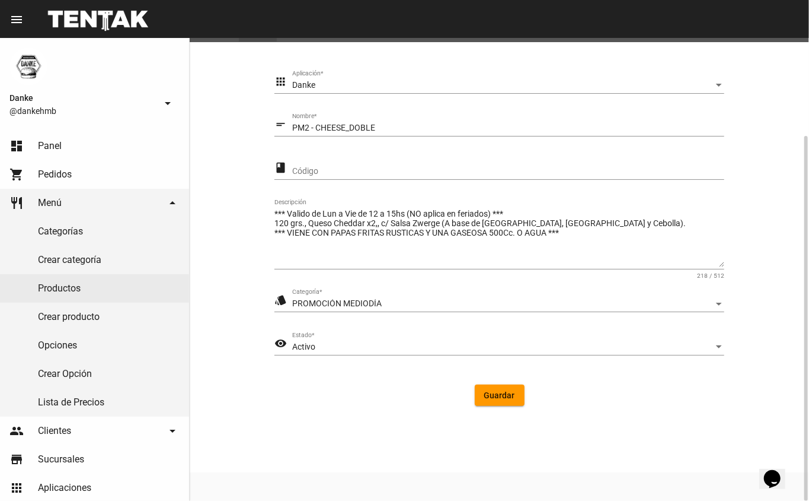
click at [357, 347] on div "Activo" at bounding box center [503, 346] width 422 height 9
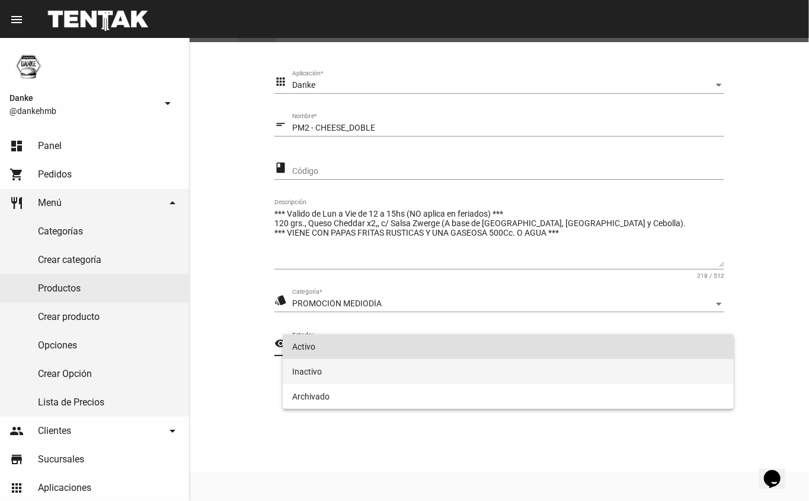
click at [377, 376] on span "Inactivo" at bounding box center [508, 371] width 433 height 25
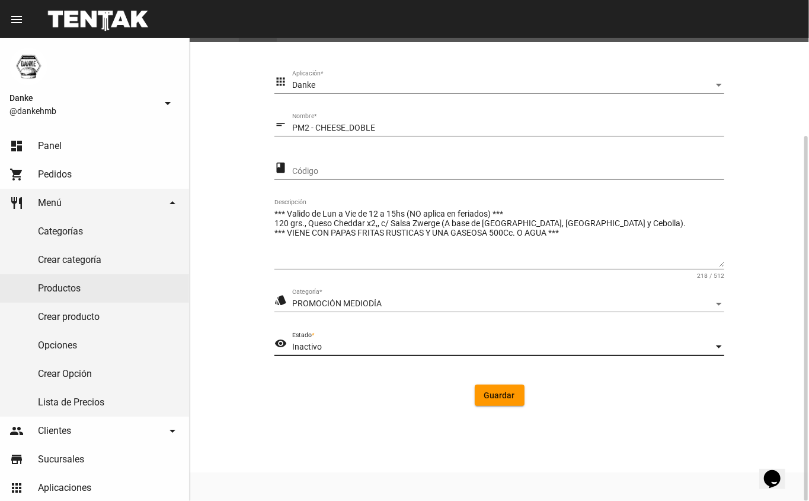
click at [502, 400] on button "Guardar" at bounding box center [500, 394] width 50 height 21
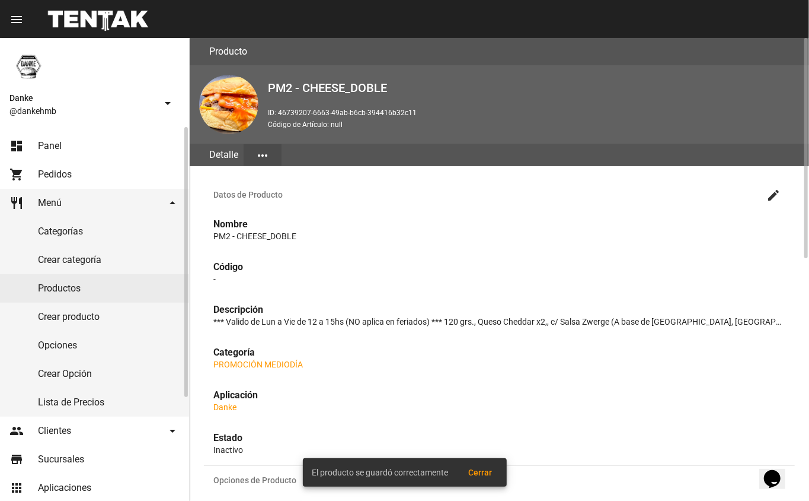
click at [108, 292] on link "Productos" at bounding box center [94, 288] width 189 height 28
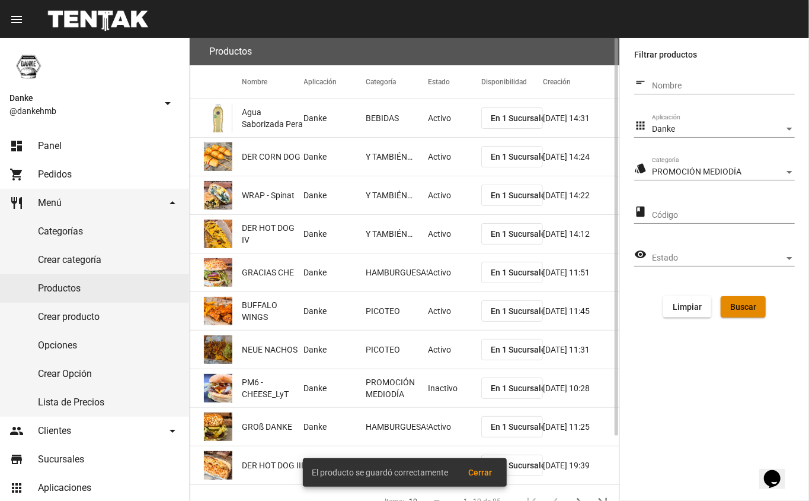
click at [757, 311] on button "Buscar" at bounding box center [743, 306] width 45 height 21
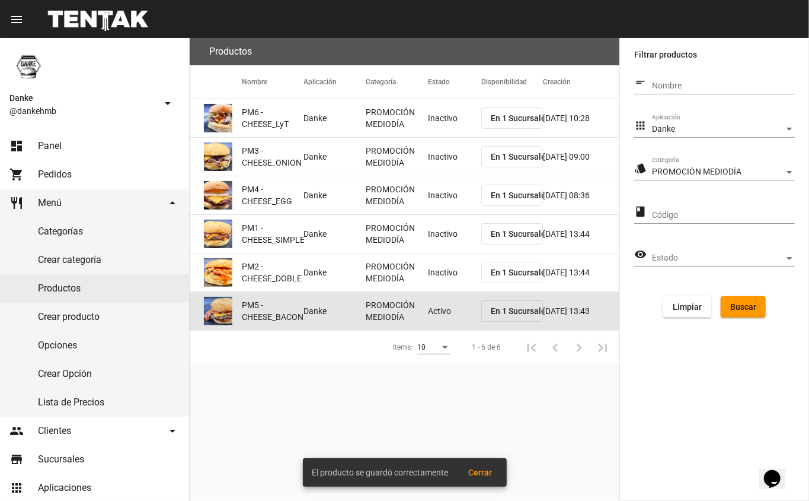
click at [432, 304] on mat-cell "Activo" at bounding box center [454, 311] width 53 height 38
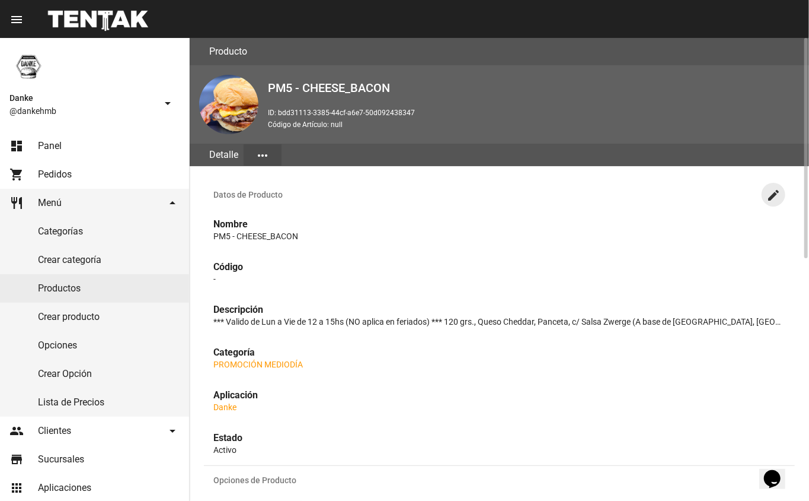
click at [772, 195] on mat-icon "create" at bounding box center [774, 195] width 14 height 14
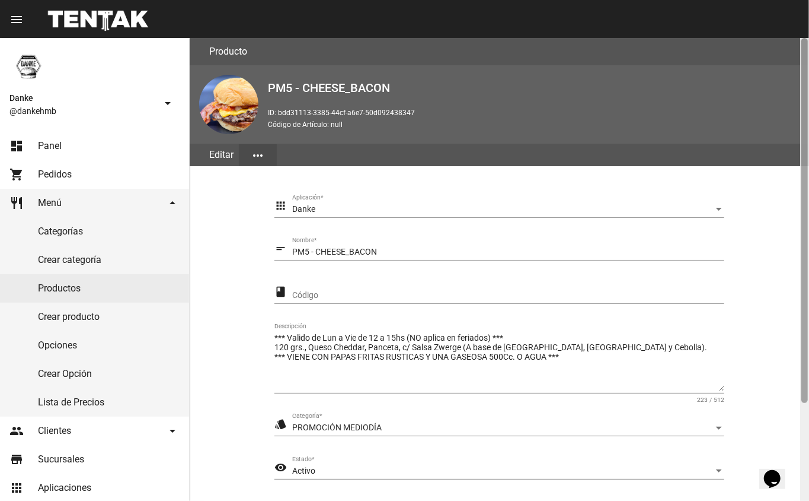
click at [806, 401] on div at bounding box center [805, 220] width 7 height 365
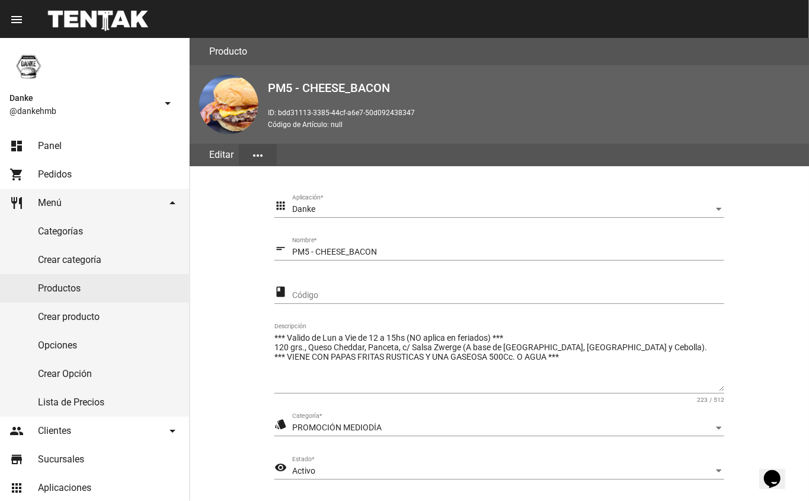
click at [338, 471] on div "Activo" at bounding box center [503, 470] width 422 height 9
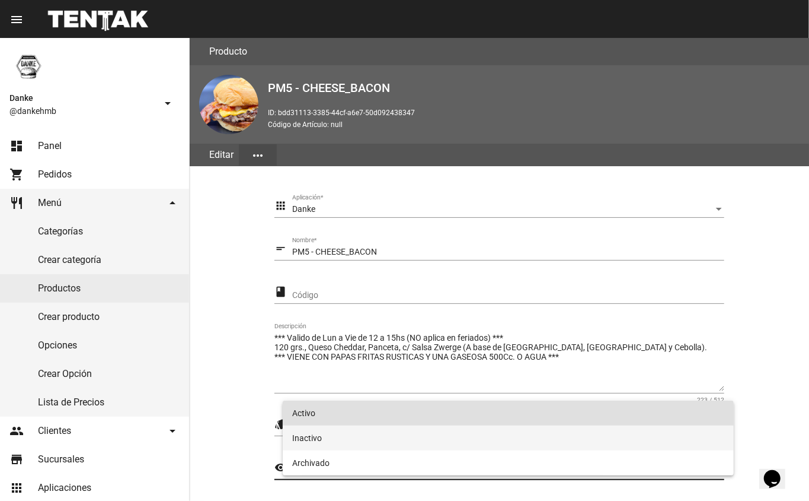
click at [364, 447] on span "Inactivo" at bounding box center [508, 437] width 433 height 25
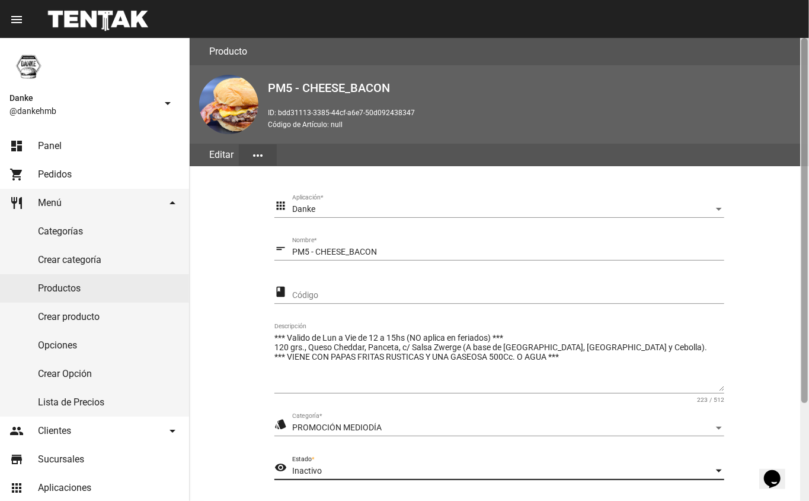
click at [803, 428] on div at bounding box center [805, 269] width 9 height 463
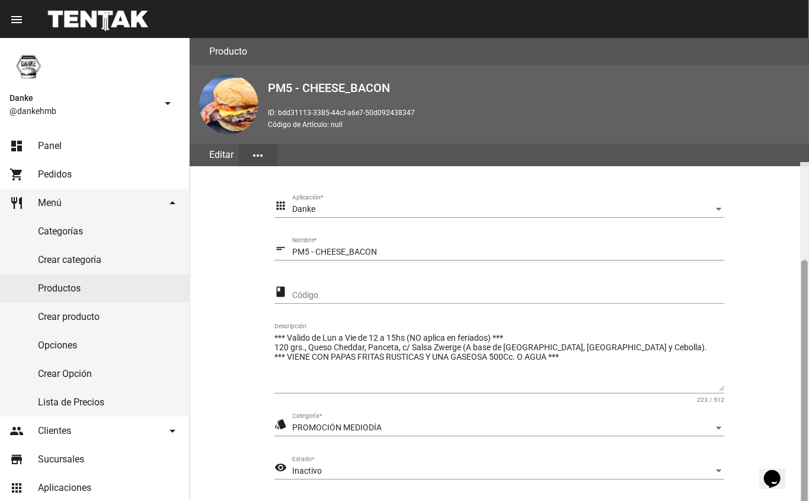
scroll to position [124, 0]
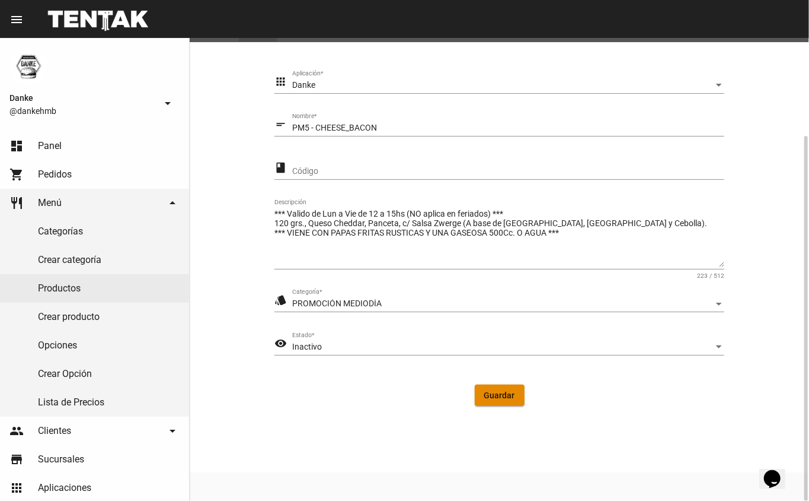
click at [504, 390] on span "Guardar" at bounding box center [499, 394] width 31 height 9
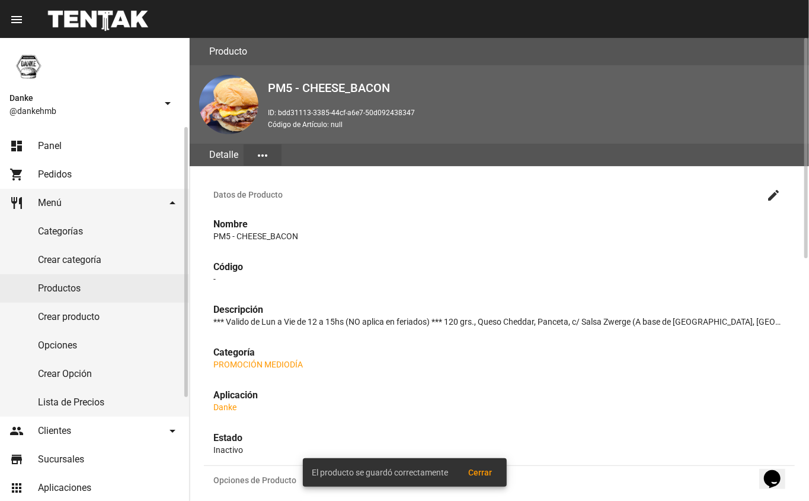
click at [43, 145] on span "Panel" at bounding box center [50, 146] width 24 height 12
